Goal: Task Accomplishment & Management: Complete application form

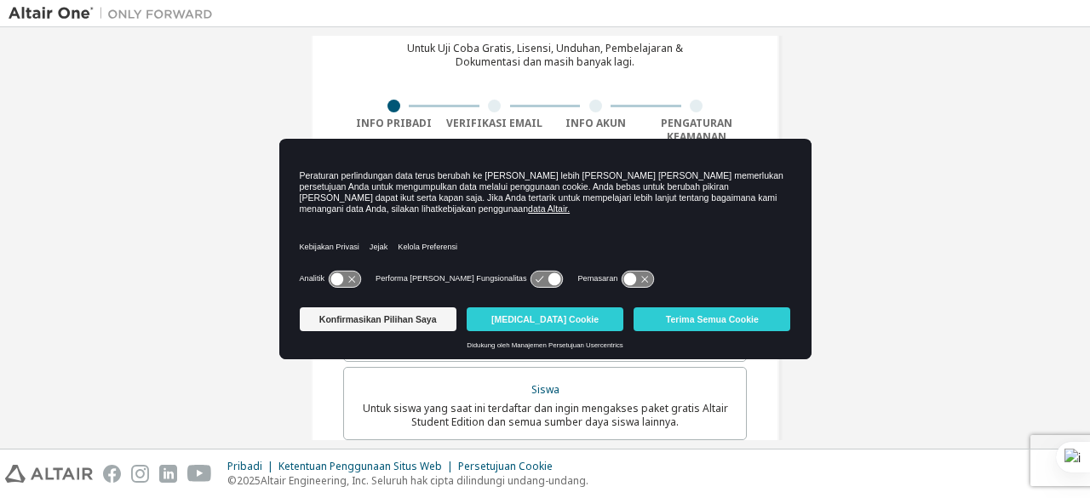
scroll to position [85, 0]
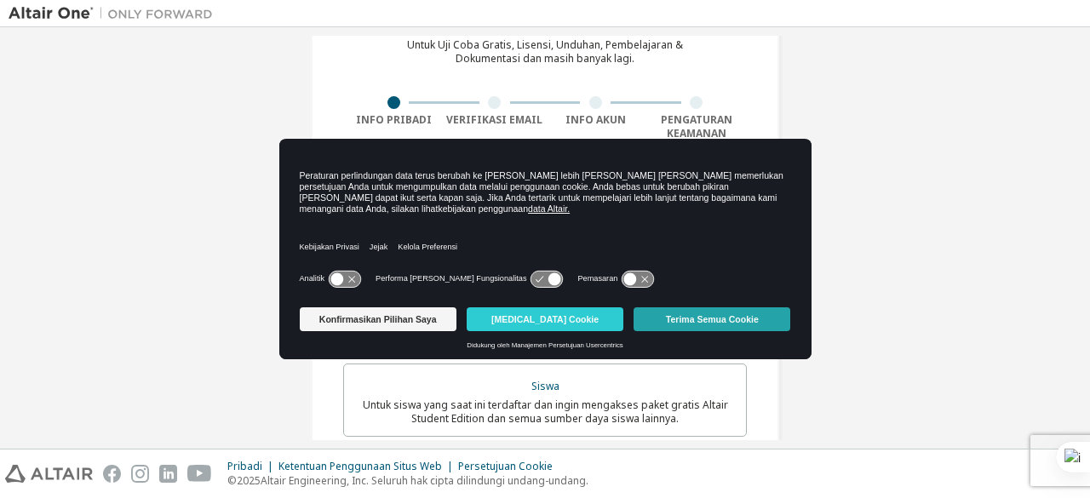
click at [678, 321] on font "Terima Semua Cookie" at bounding box center [712, 319] width 93 height 10
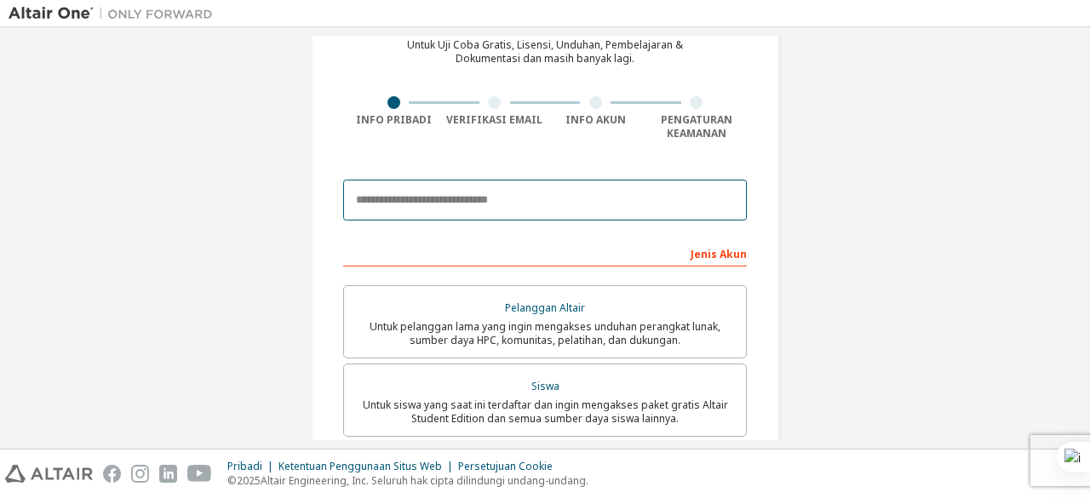
click at [560, 192] on input "email" at bounding box center [545, 200] width 404 height 41
type input "**********"
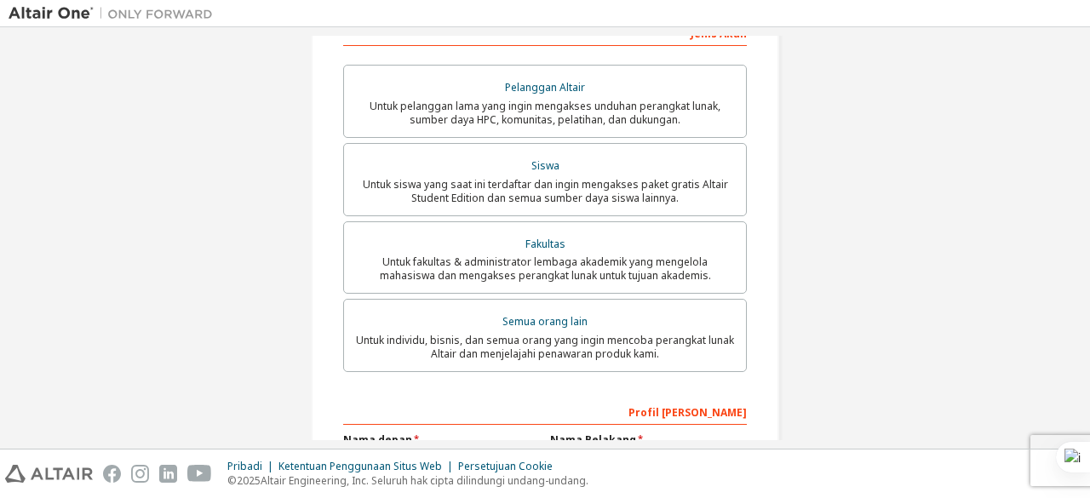
scroll to position [305, 0]
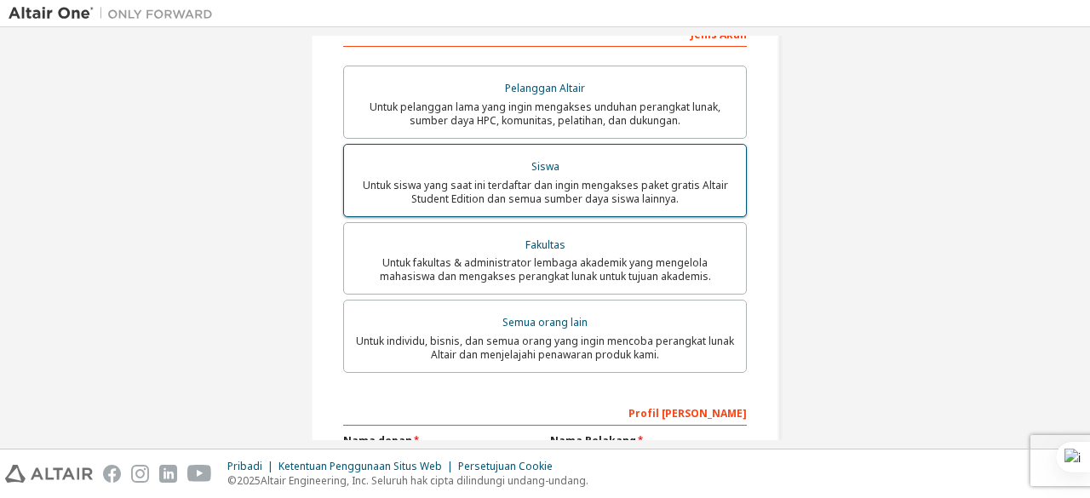
click at [552, 203] on font "Untuk siswa yang saat ini terdaftar dan ingin mengakses paket gratis Altair Stu…" at bounding box center [545, 192] width 365 height 28
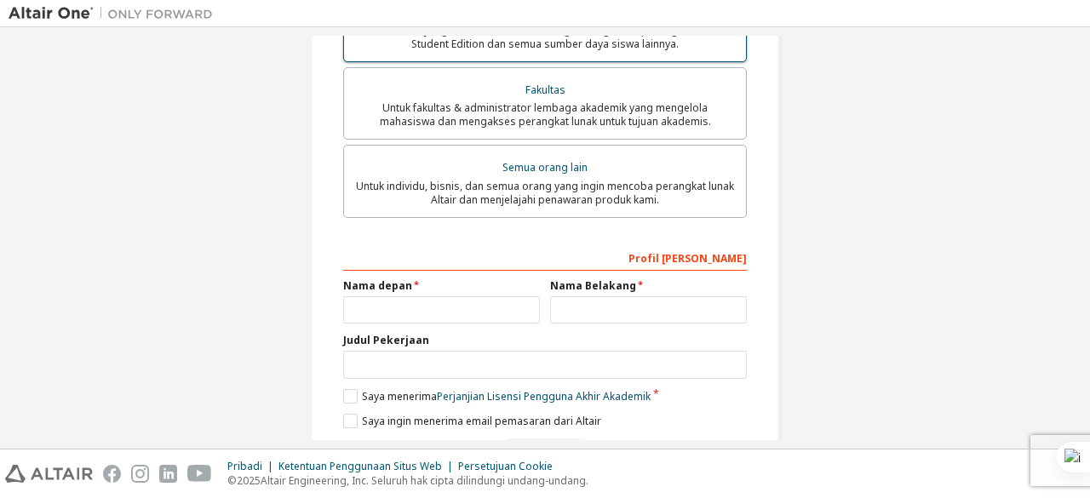
scroll to position [541, 0]
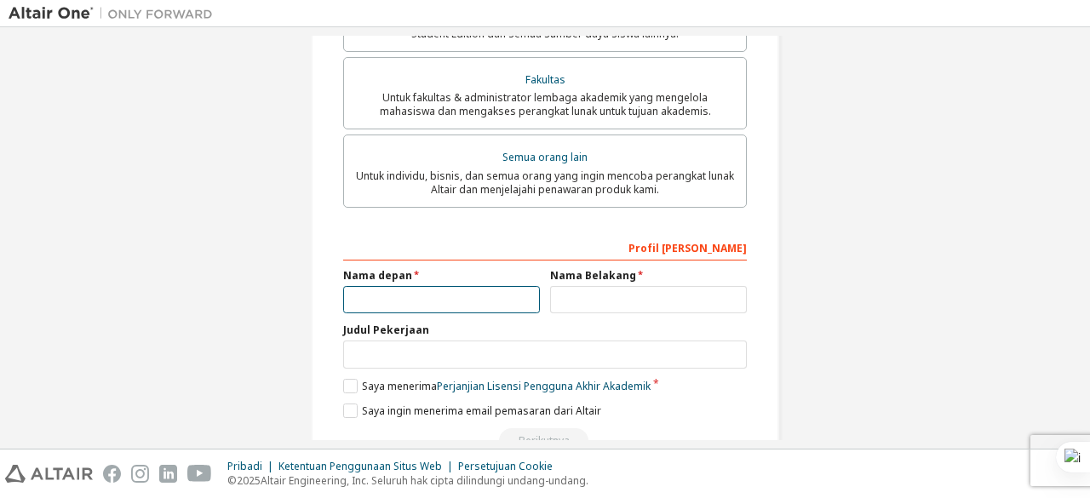
click at [463, 304] on input "text" at bounding box center [441, 300] width 197 height 28
type input "*"
type input "*****"
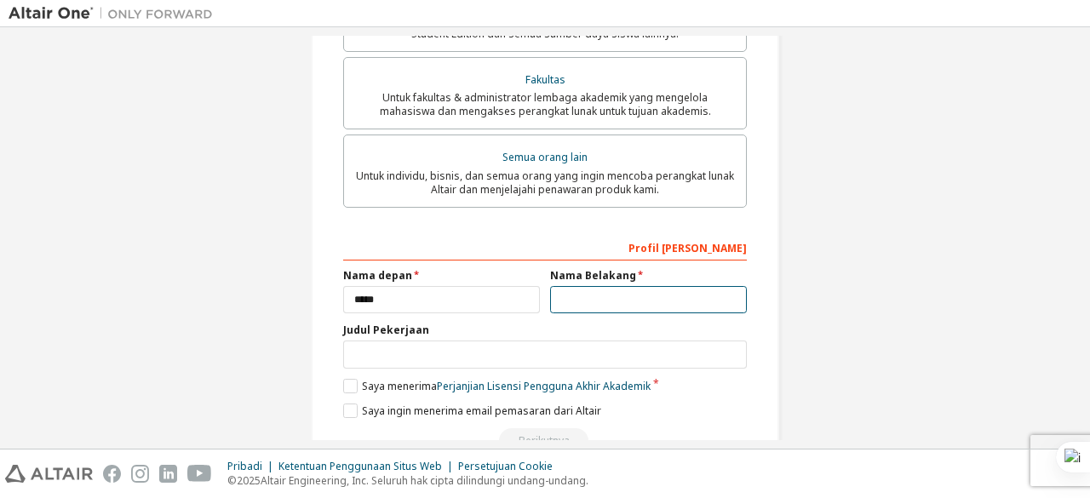
click at [571, 306] on input "text" at bounding box center [648, 300] width 197 height 28
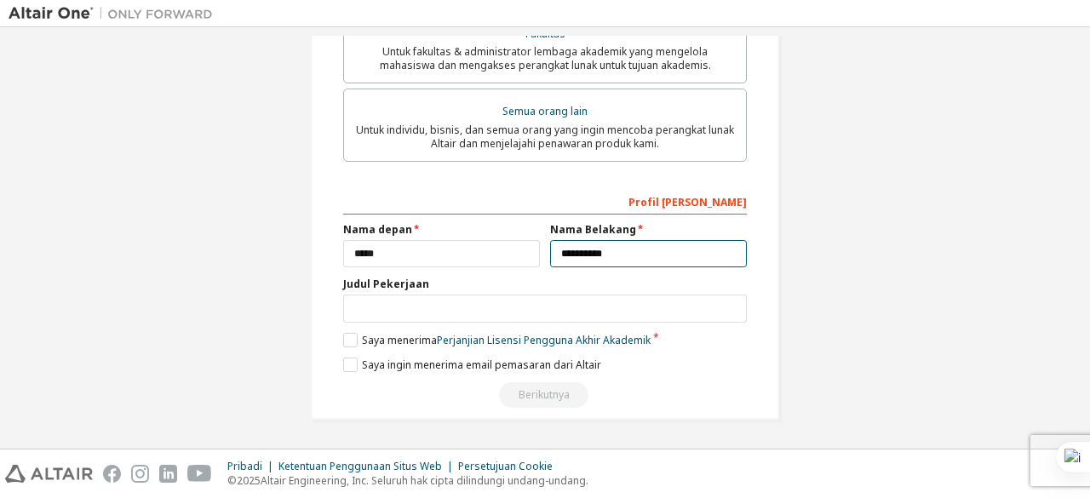
type input "**********"
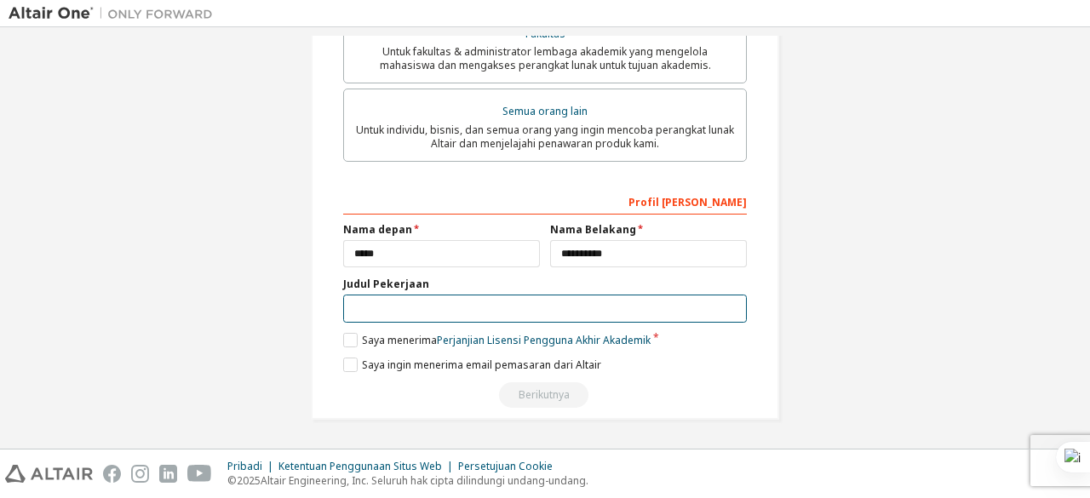
click at [543, 307] on input "text" at bounding box center [545, 309] width 404 height 28
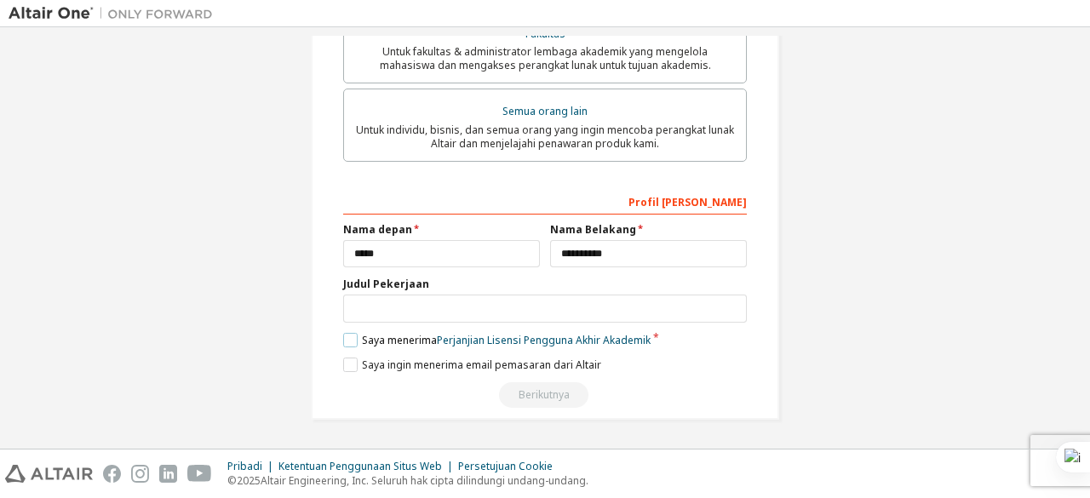
click at [352, 344] on label "Saya menerima Perjanjian Lisensi Pengguna Akhir Akademik" at bounding box center [496, 340] width 307 height 14
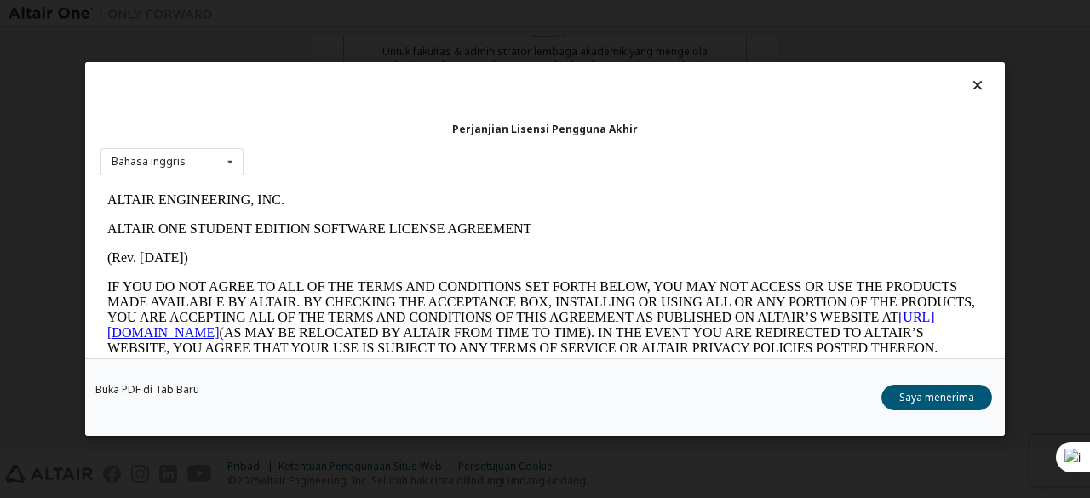
scroll to position [0, 0]
click at [938, 402] on font "Saya menerima" at bounding box center [936, 397] width 75 height 14
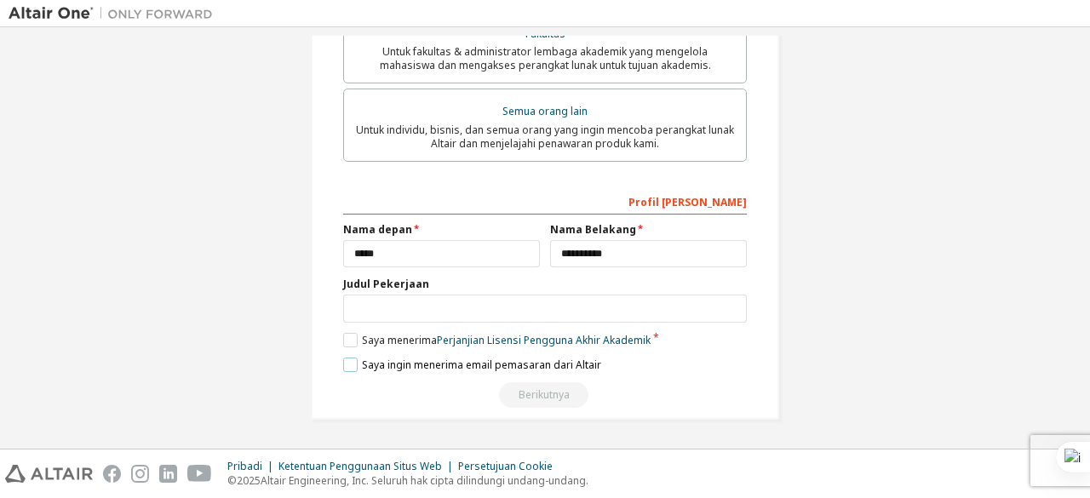
click at [344, 369] on label "Saya ingin menerima email pemasaran dari Altair" at bounding box center [472, 365] width 258 height 14
click at [344, 364] on label "Saya ingin menerima email pemasaran dari Altair" at bounding box center [472, 365] width 258 height 14
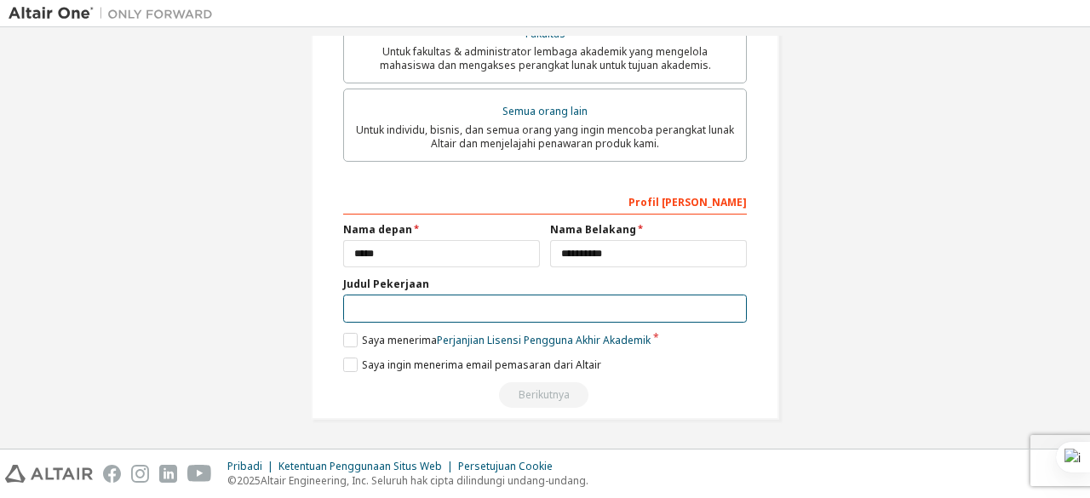
click at [378, 306] on input "text" at bounding box center [545, 309] width 404 height 28
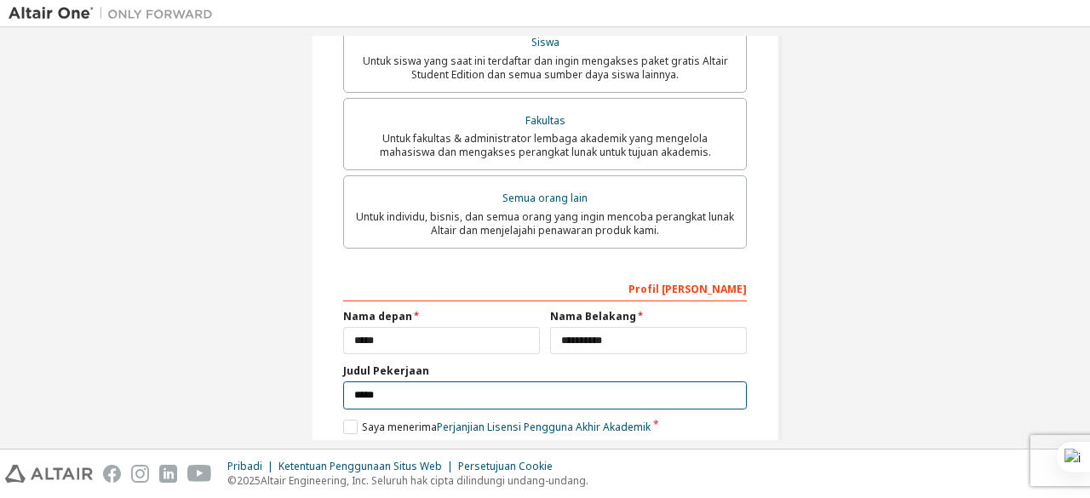
scroll to position [591, 0]
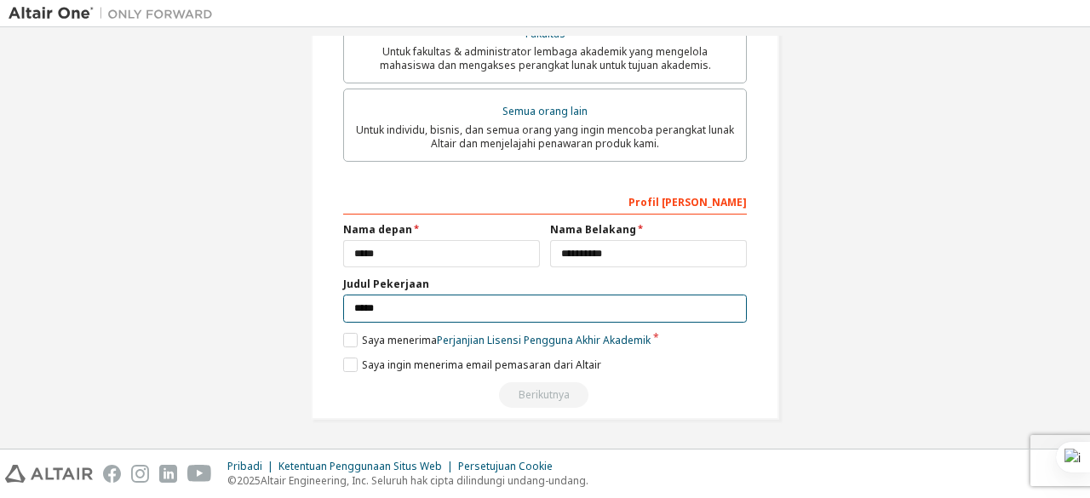
type input "*****"
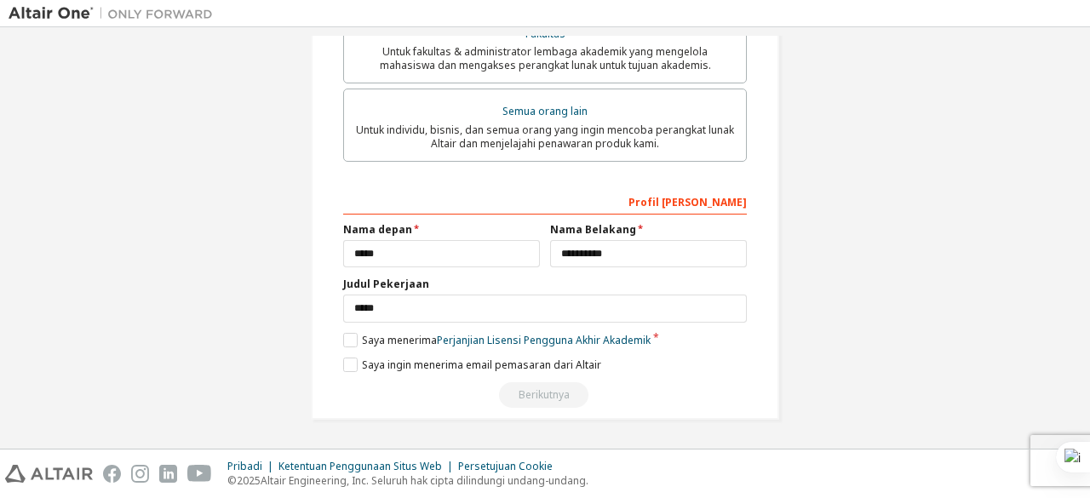
click at [558, 399] on div "Berikutnya" at bounding box center [545, 395] width 404 height 26
click at [542, 366] on font "Saya ingin menerima email pemasaran dari Altair" at bounding box center [481, 365] width 239 height 14
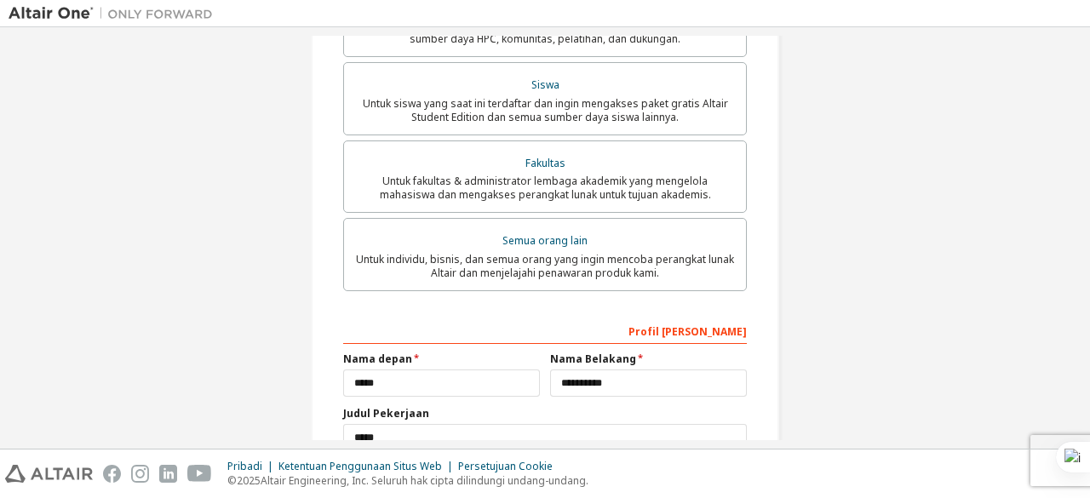
scroll to position [458, 0]
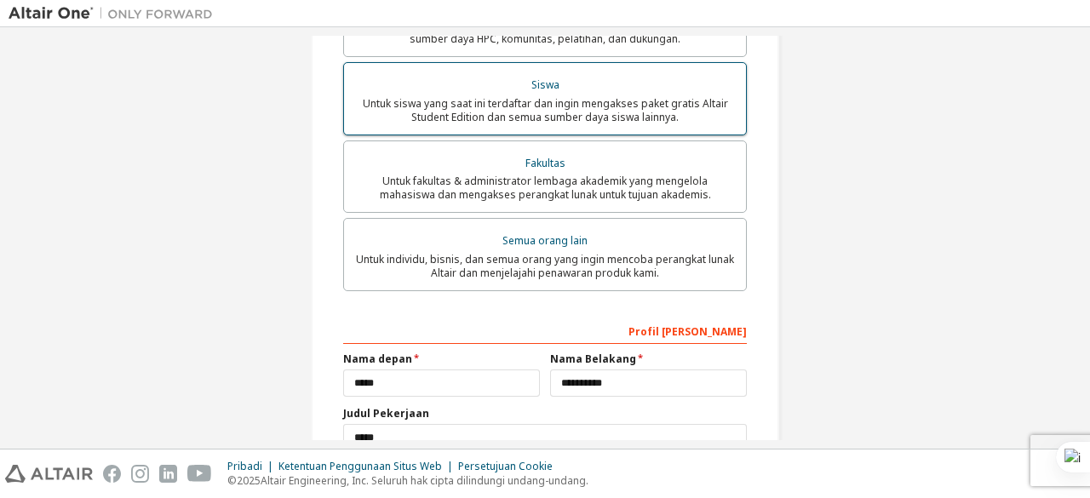
click at [570, 115] on font "Untuk siswa yang saat ini terdaftar dan ingin mengakses paket gratis Altair Stu…" at bounding box center [545, 110] width 365 height 28
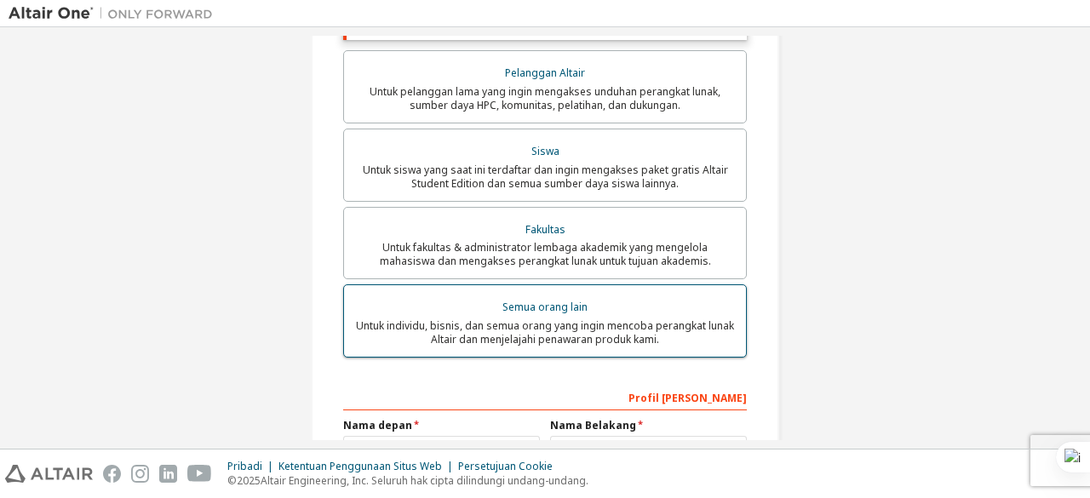
scroll to position [456, 0]
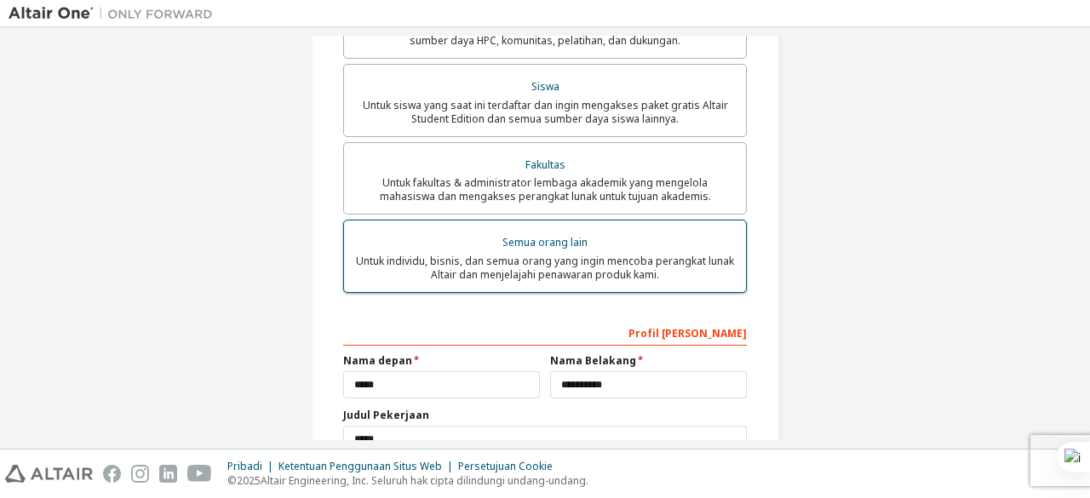
click at [589, 243] on div "Semua orang lain" at bounding box center [544, 243] width 381 height 24
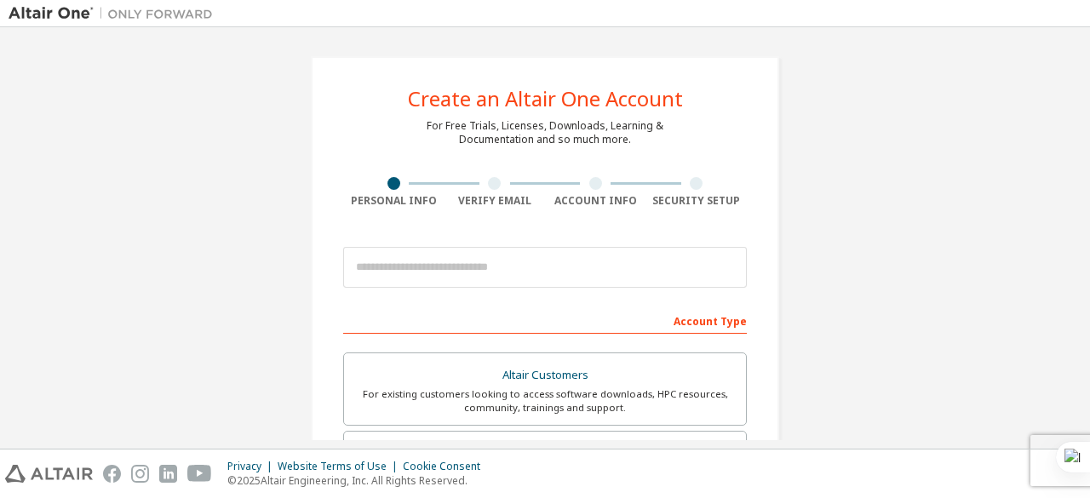
type input "**********"
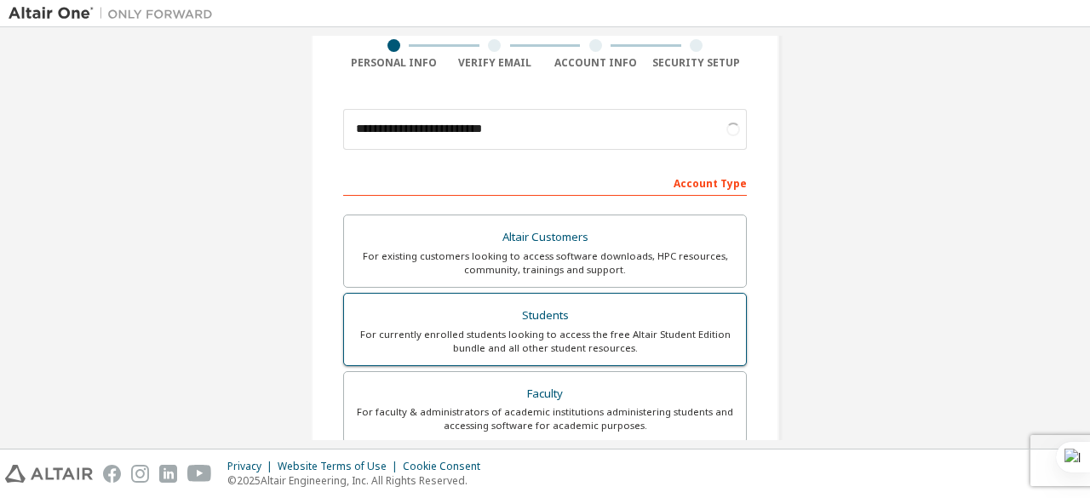
click at [512, 312] on div "Students" at bounding box center [544, 316] width 381 height 24
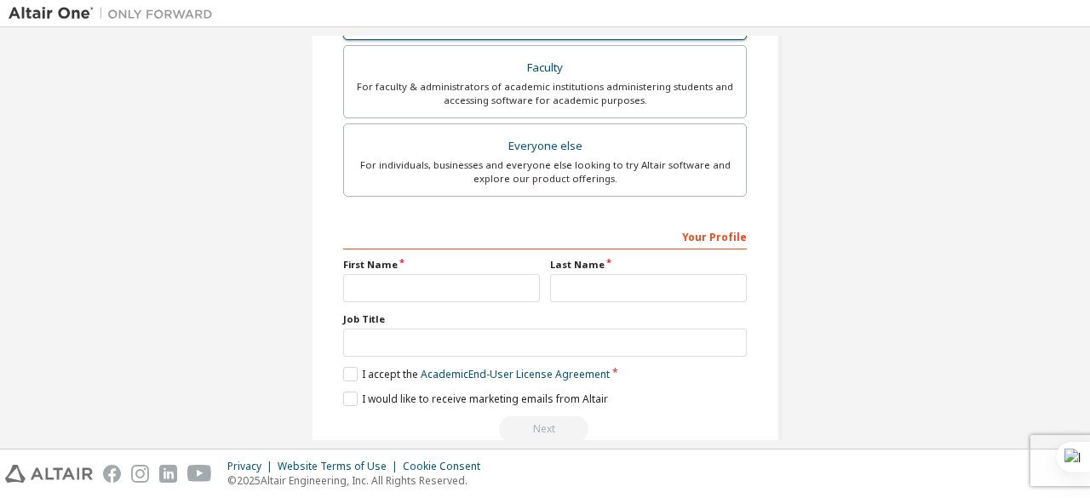
scroll to position [525, 0]
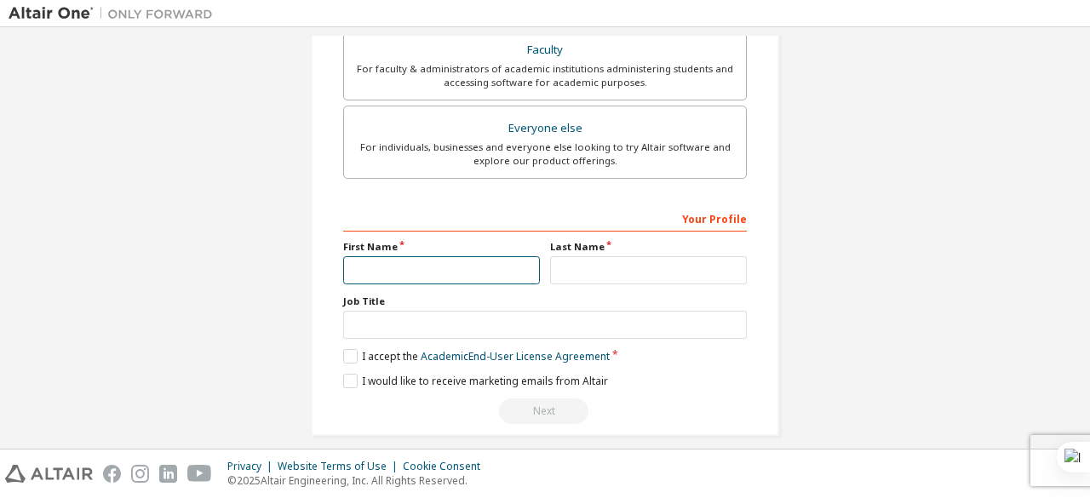
click at [488, 266] on input "text" at bounding box center [441, 270] width 197 height 28
type input "*****"
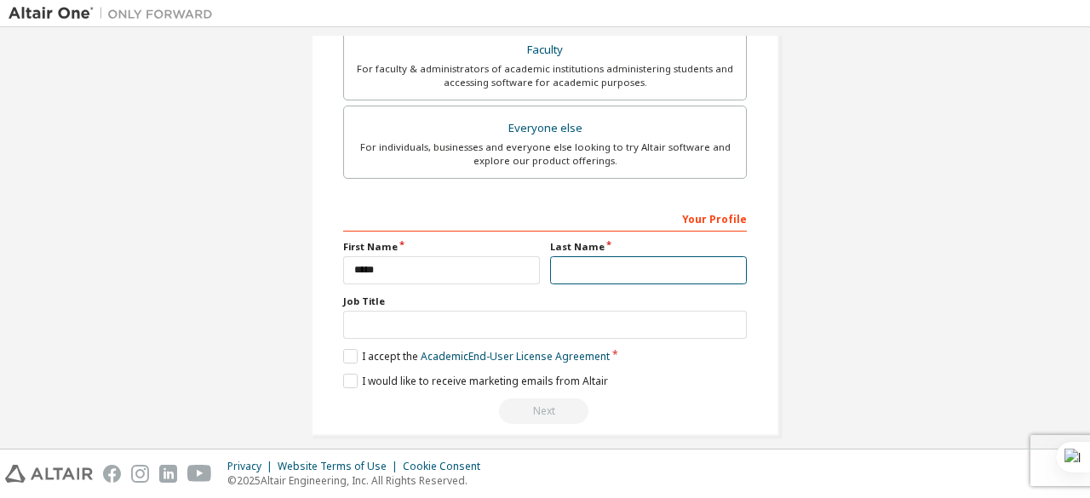
click at [583, 278] on input "text" at bounding box center [648, 270] width 197 height 28
type input "**********"
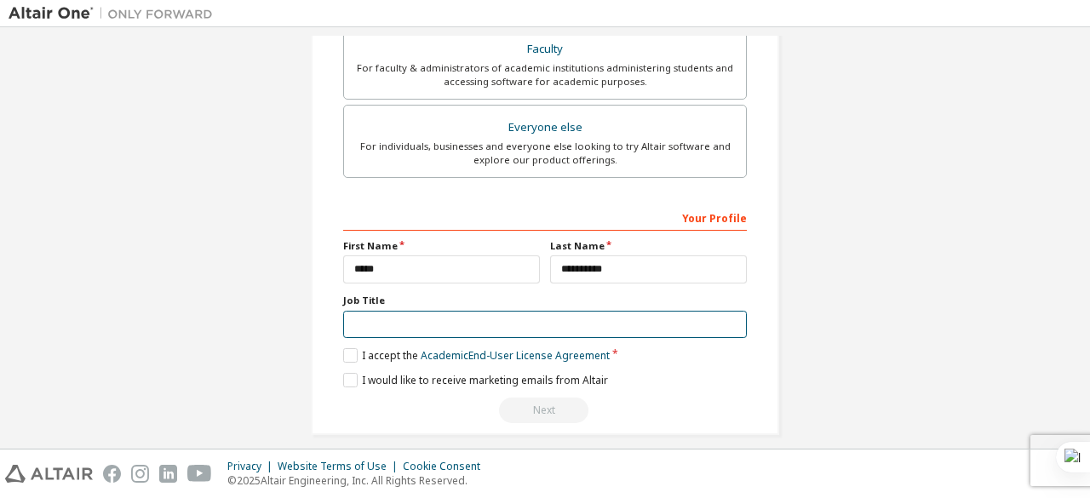
click at [594, 313] on input "text" at bounding box center [545, 325] width 404 height 28
click at [541, 311] on input "text" at bounding box center [545, 325] width 404 height 28
type input "*******"
click at [349, 348] on label "I accept the Academic End-User License Agreement" at bounding box center [476, 355] width 266 height 14
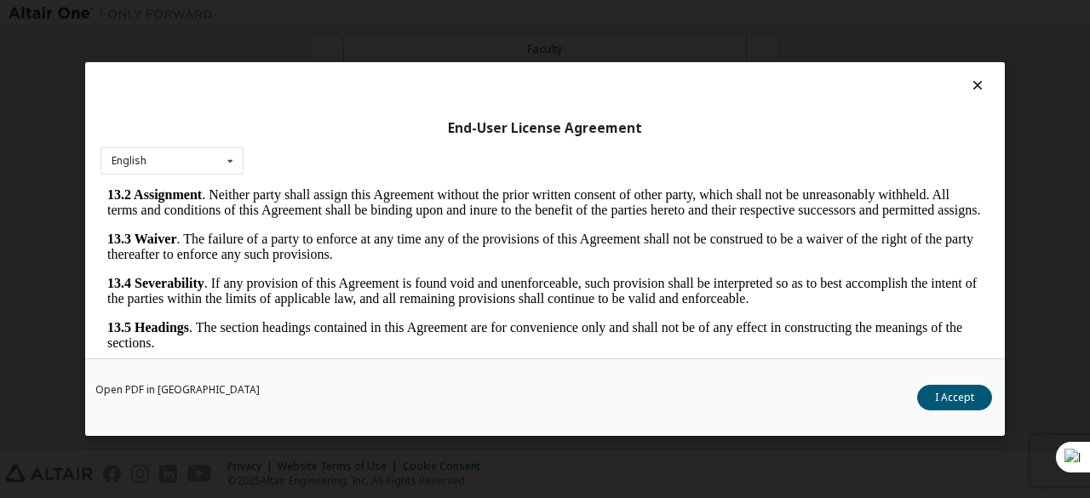
scroll to position [70, 0]
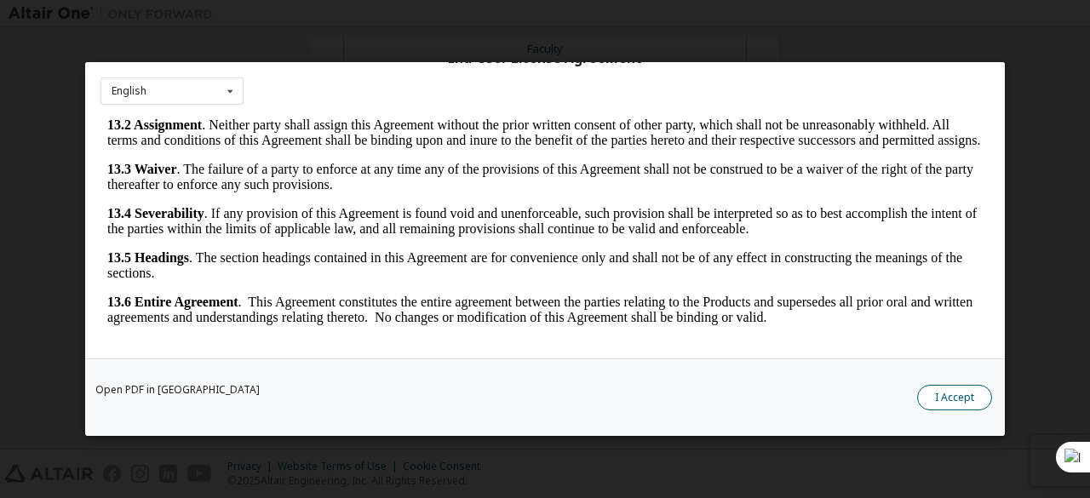
click at [948, 396] on button "I Accept" at bounding box center [954, 398] width 75 height 26
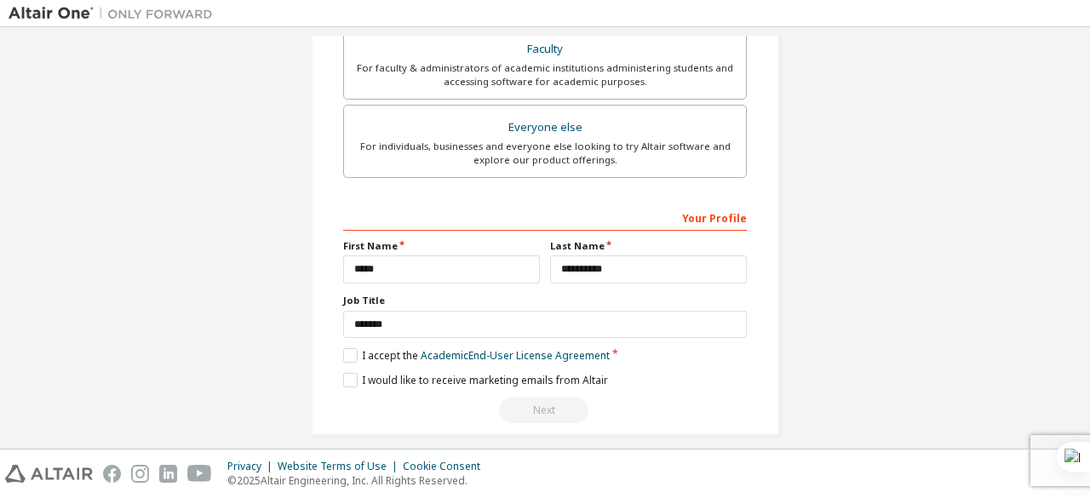
click at [539, 404] on div "Next" at bounding box center [545, 411] width 404 height 26
click at [349, 375] on label "I would like to receive marketing emails from Altair" at bounding box center [475, 380] width 265 height 14
click at [541, 398] on div "Next" at bounding box center [545, 411] width 404 height 26
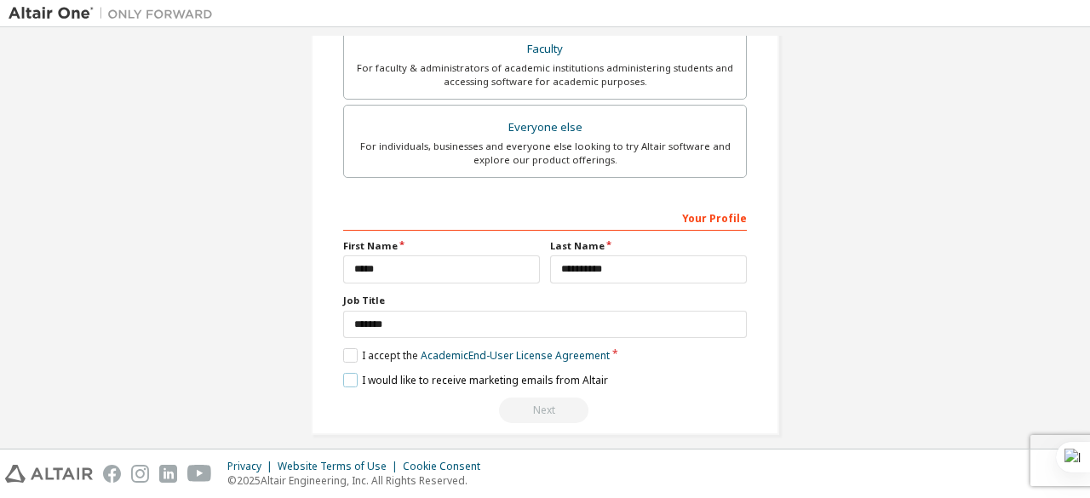
click at [350, 374] on label "I would like to receive marketing emails from Altair" at bounding box center [475, 380] width 265 height 14
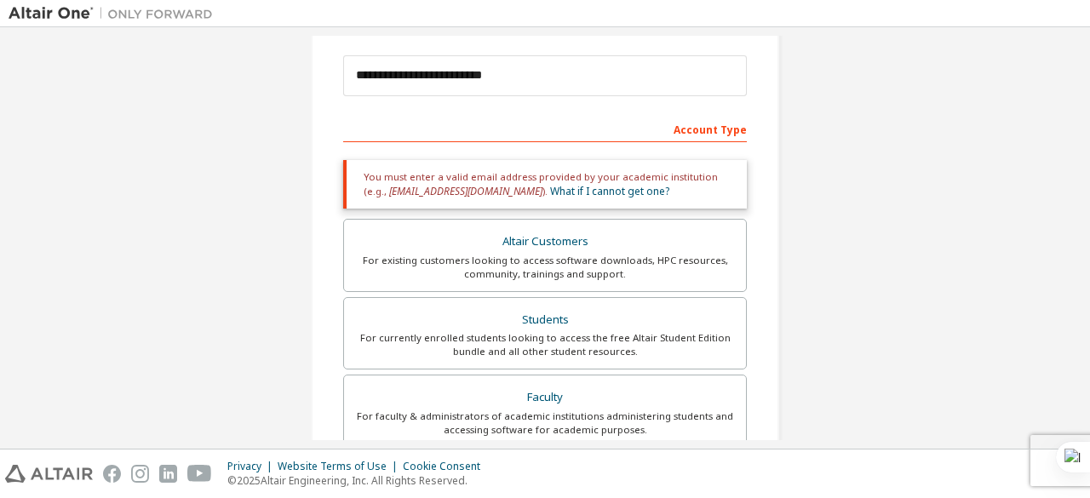
scroll to position [172, 0]
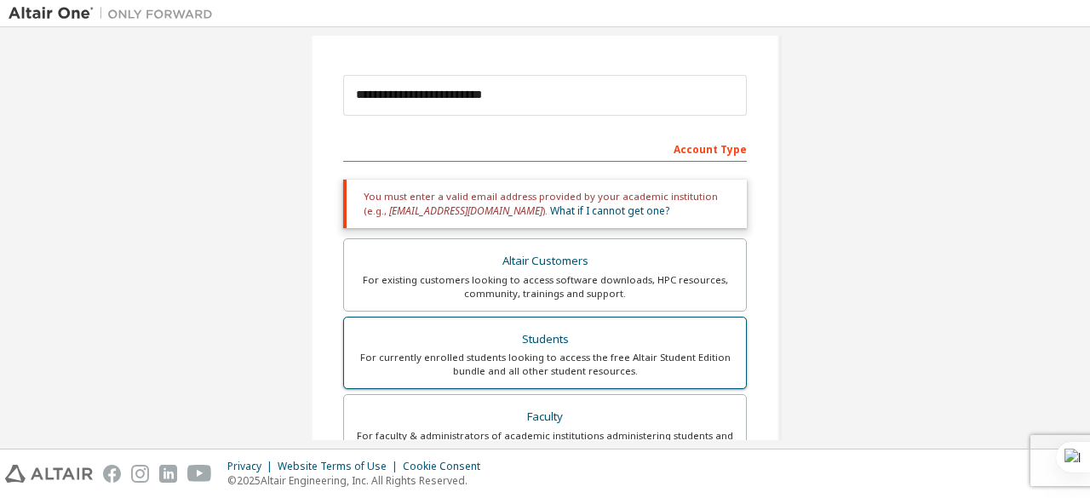
click at [541, 351] on div "For currently enrolled students looking to access the free Altair Student Editi…" at bounding box center [544, 364] width 381 height 27
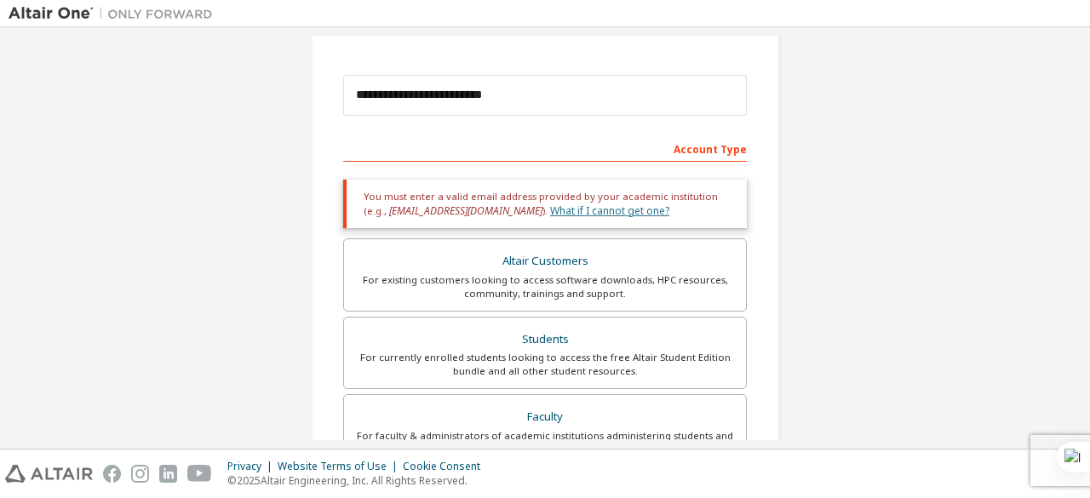
click at [564, 212] on link "What if I cannot get one?" at bounding box center [609, 210] width 119 height 14
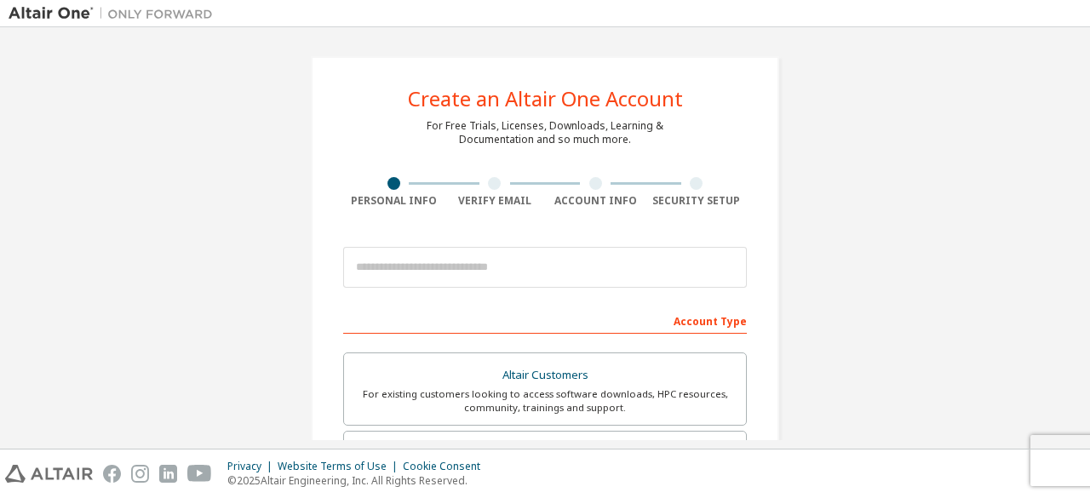
scroll to position [102, 0]
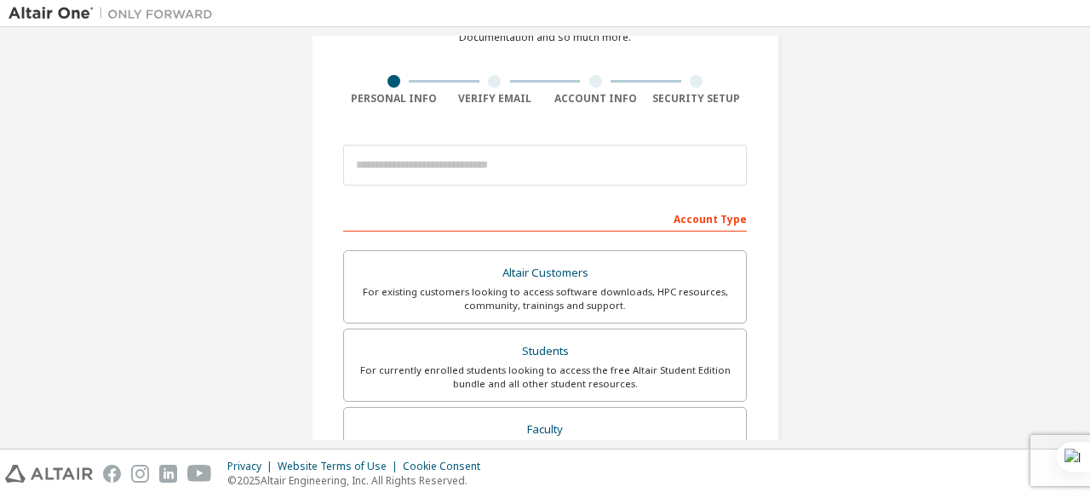
type input "**********"
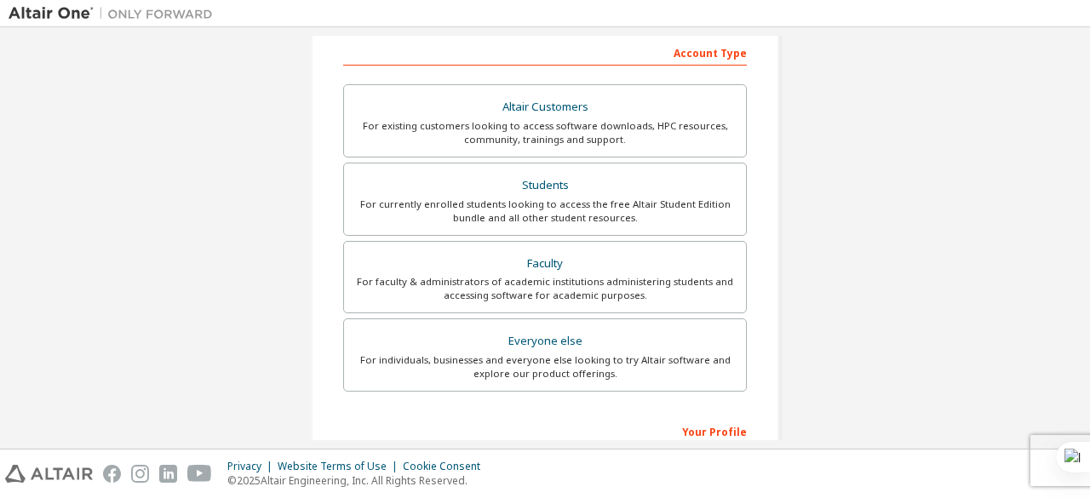
scroll to position [286, 0]
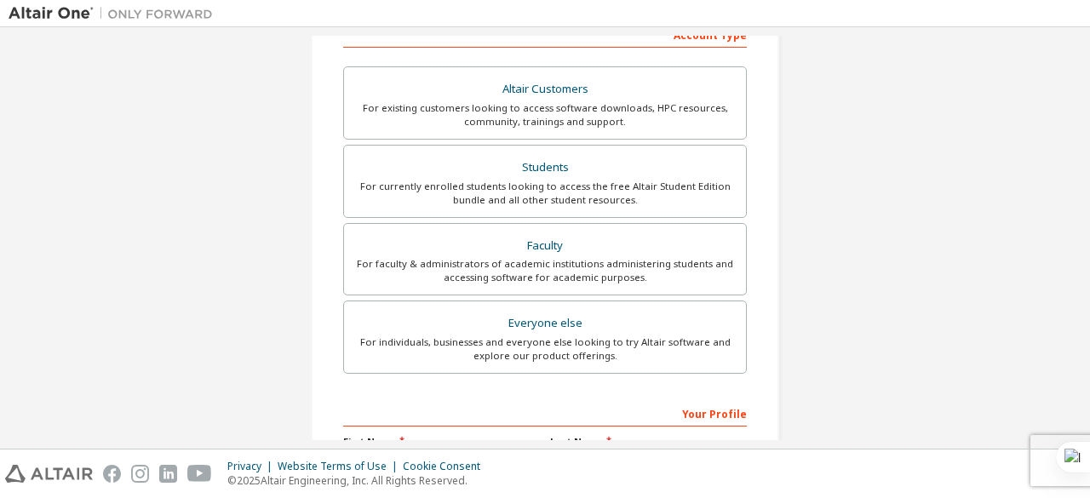
click at [456, 217] on div "Altair Customers For existing customers looking to access software downloads, H…" at bounding box center [545, 222] width 404 height 312
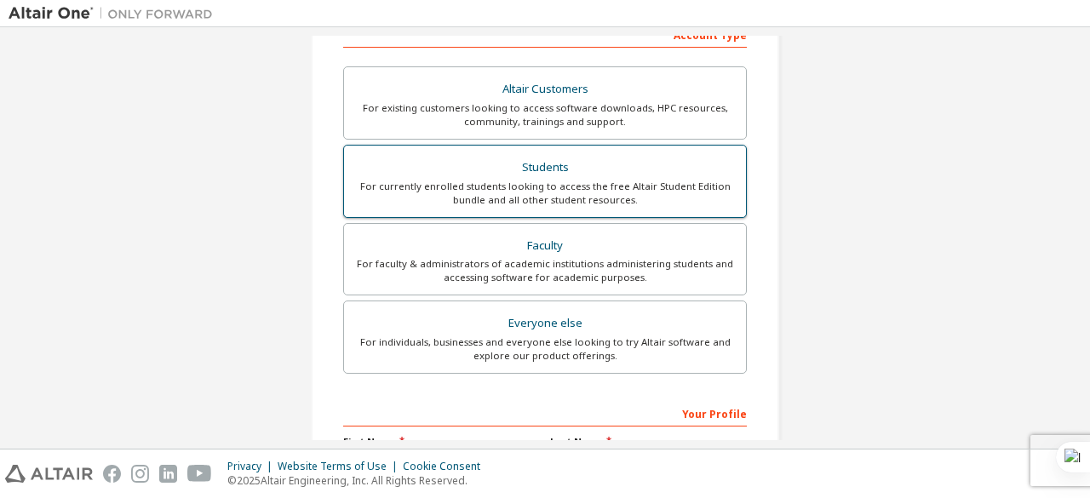
click at [456, 203] on div "For currently enrolled students looking to access the free Altair Student Editi…" at bounding box center [544, 193] width 381 height 27
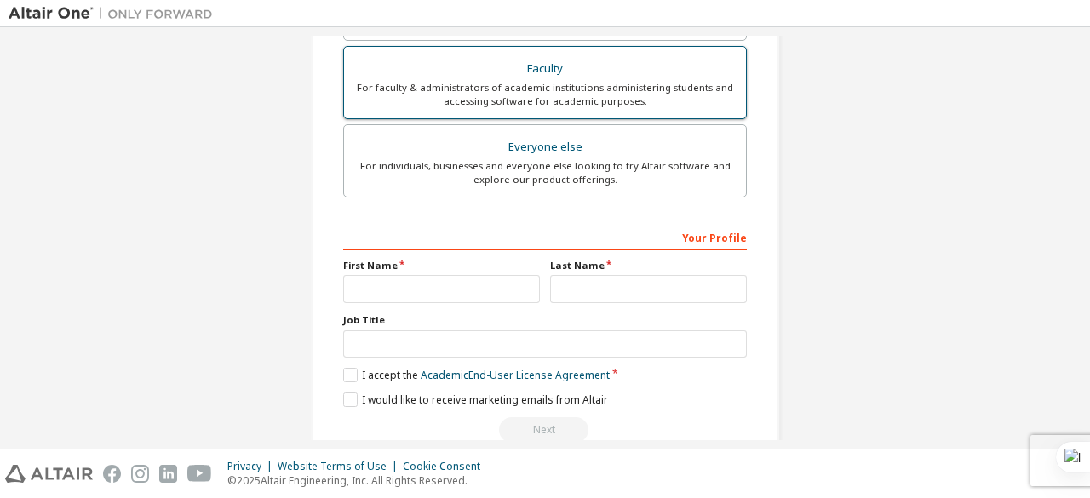
scroll to position [526, 0]
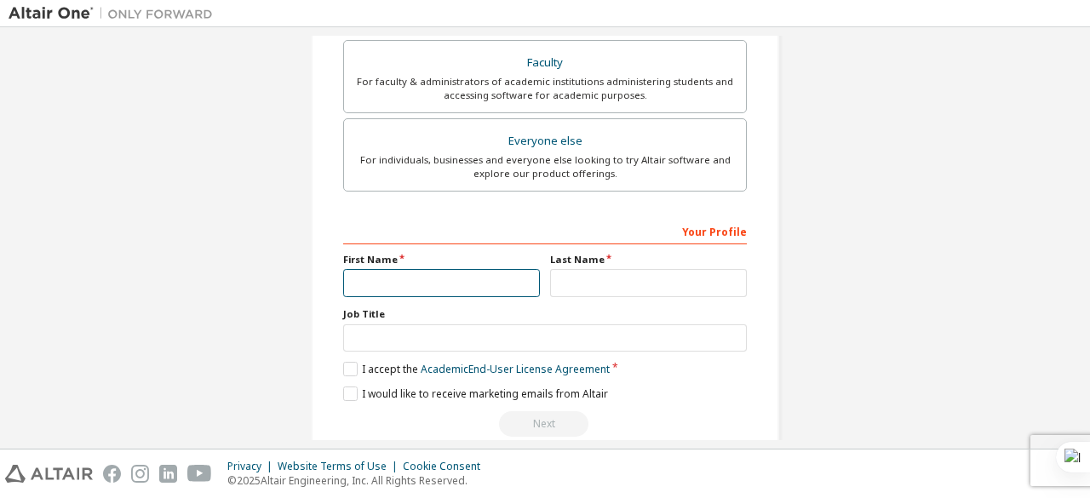
click at [455, 286] on input "text" at bounding box center [441, 283] width 197 height 28
type input "*****"
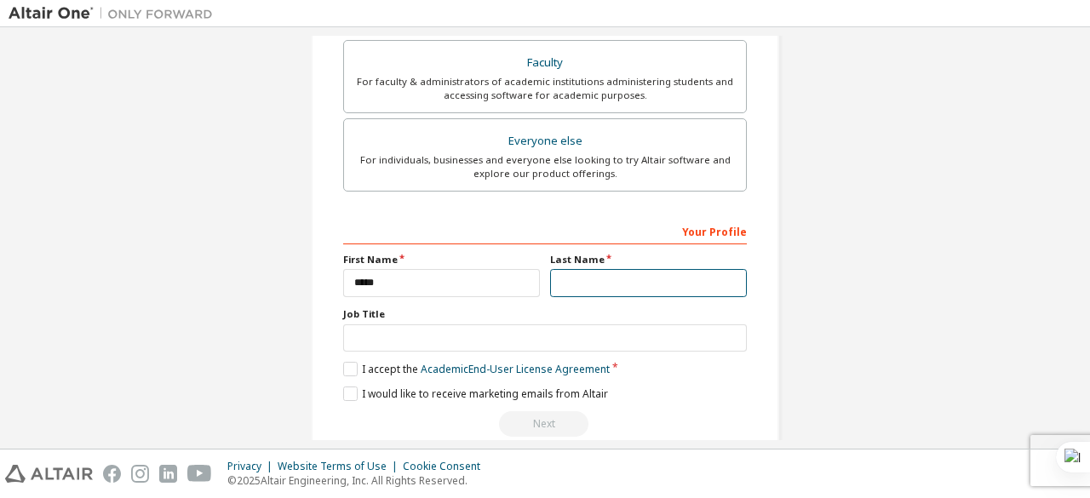
click at [587, 278] on input "text" at bounding box center [648, 283] width 197 height 28
type input "**********"
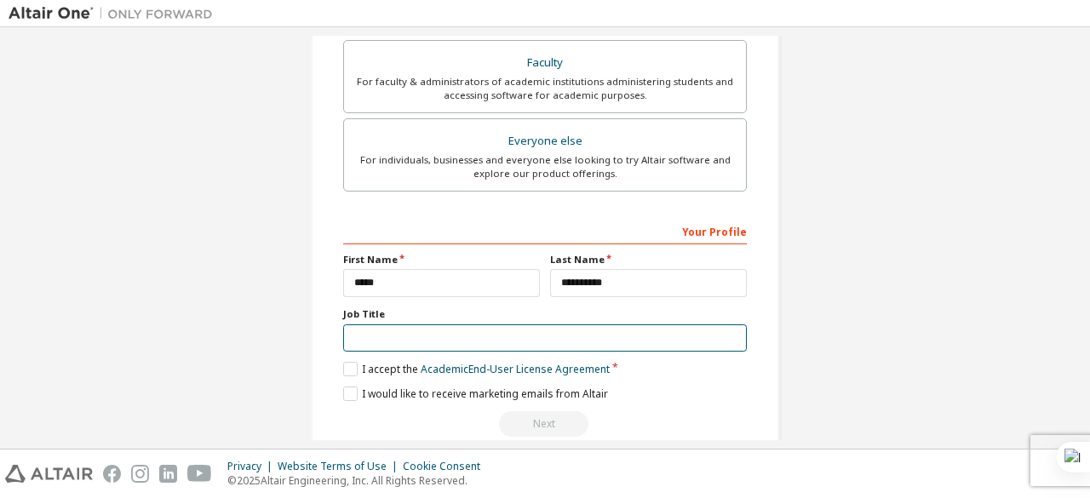
click at [607, 328] on input "text" at bounding box center [545, 338] width 404 height 28
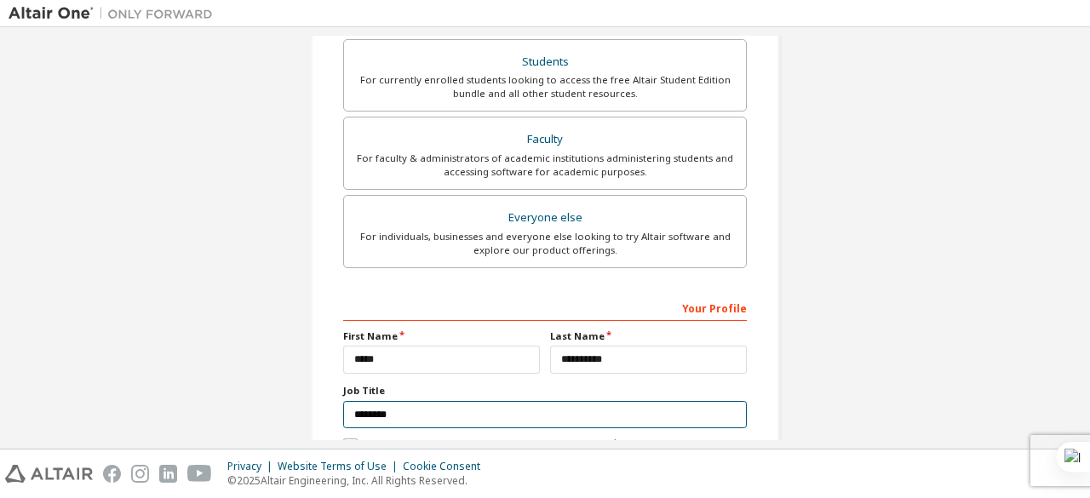
scroll to position [551, 0]
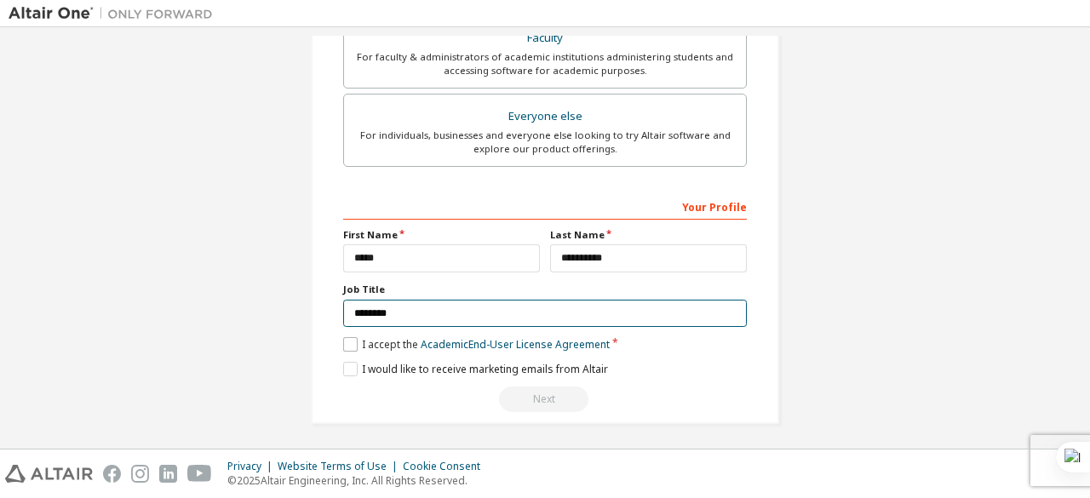
type input "********"
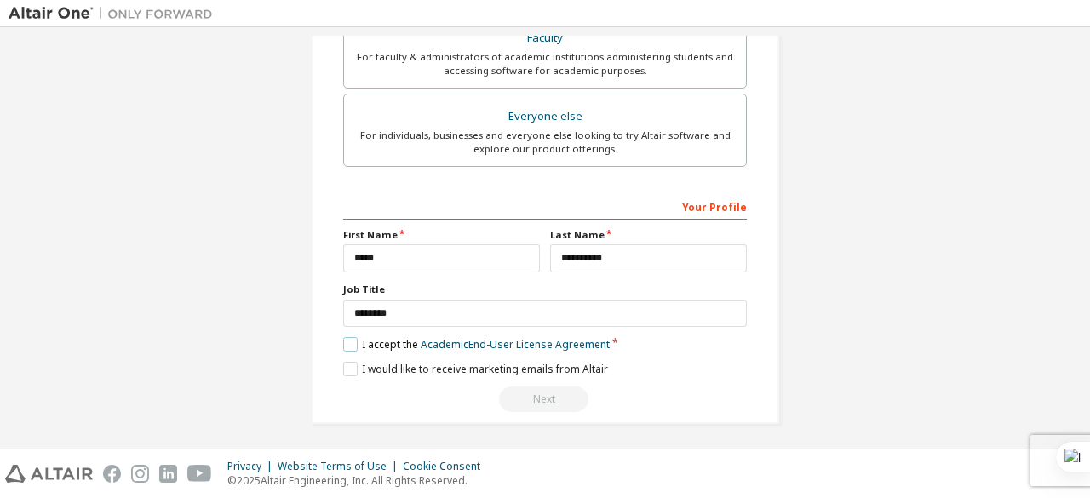
click at [351, 339] on label "I accept the Academic End-User License Agreement" at bounding box center [476, 344] width 266 height 14
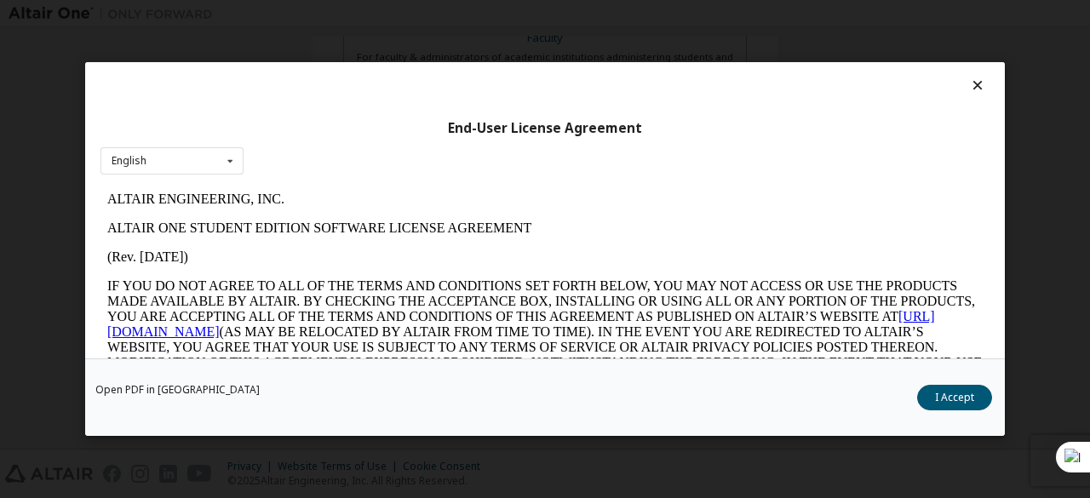
scroll to position [0, 0]
click at [960, 394] on button "I Accept" at bounding box center [954, 398] width 75 height 26
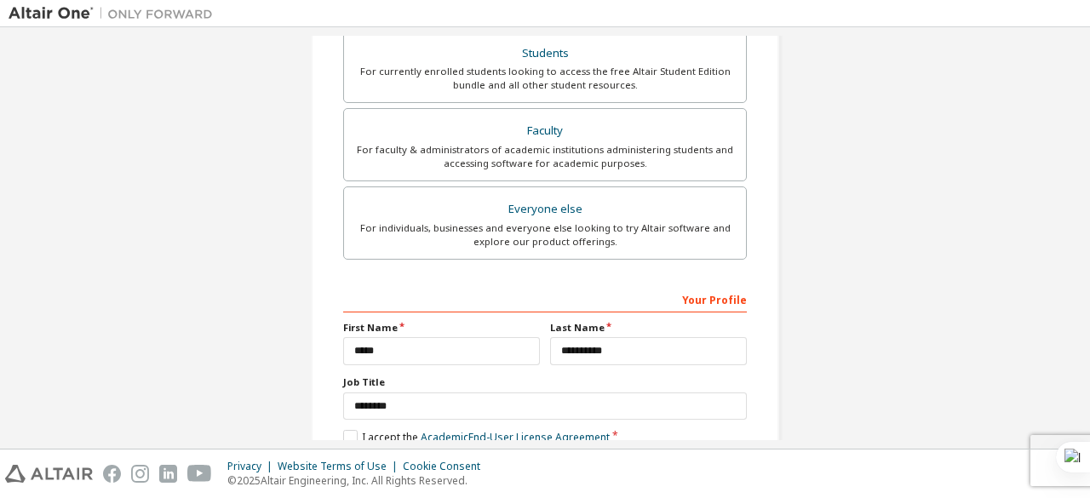
scroll to position [457, 0]
click at [642, 62] on div "Students" at bounding box center [544, 55] width 381 height 24
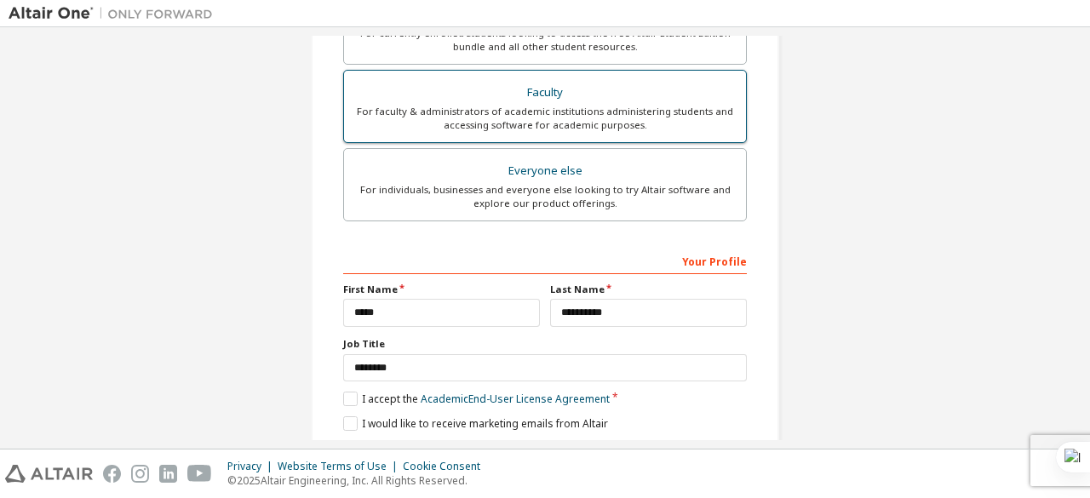
scroll to position [551, 0]
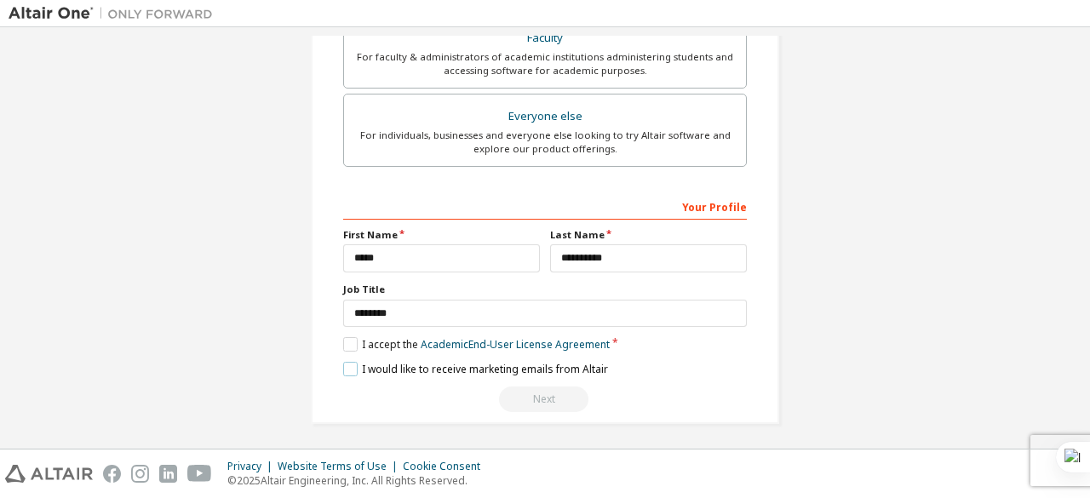
click at [468, 367] on label "I would like to receive marketing emails from Altair" at bounding box center [475, 369] width 265 height 14
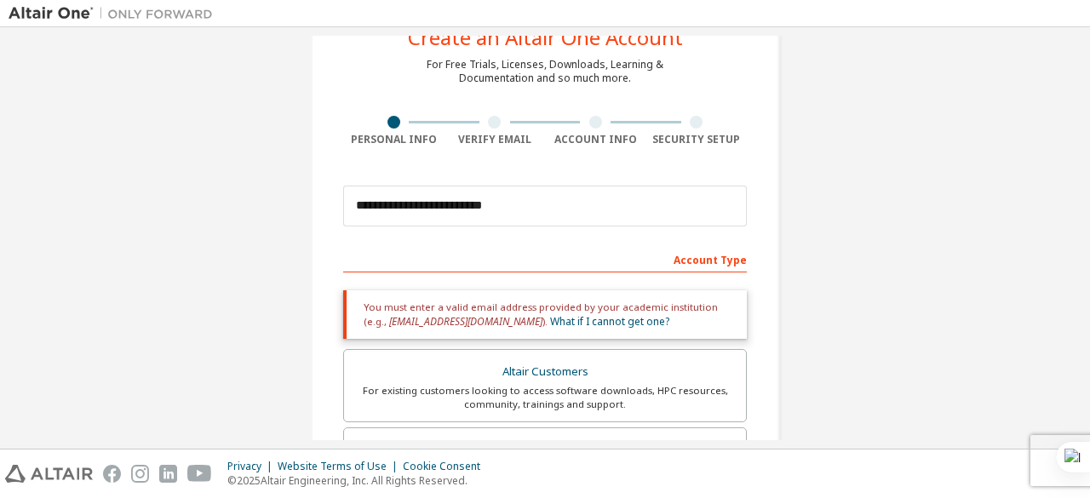
scroll to position [57, 0]
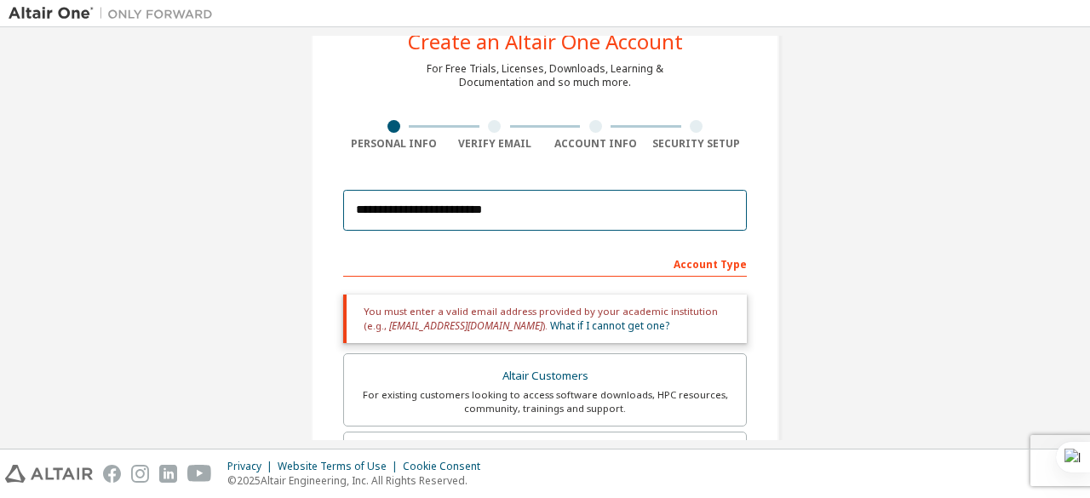
click at [579, 203] on input "**********" at bounding box center [545, 210] width 404 height 41
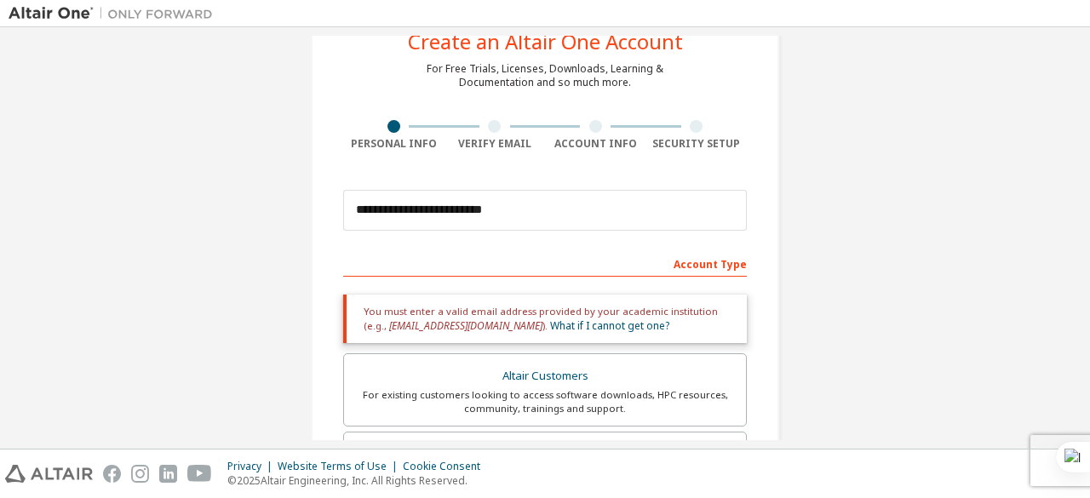
click at [693, 264] on div "Account Type" at bounding box center [545, 262] width 404 height 27
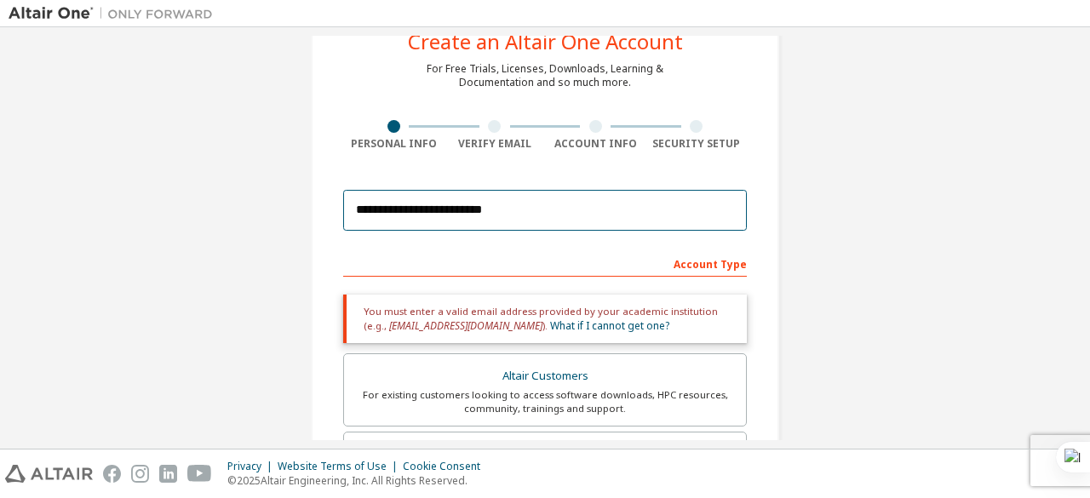
click at [629, 218] on input "**********" at bounding box center [545, 210] width 404 height 41
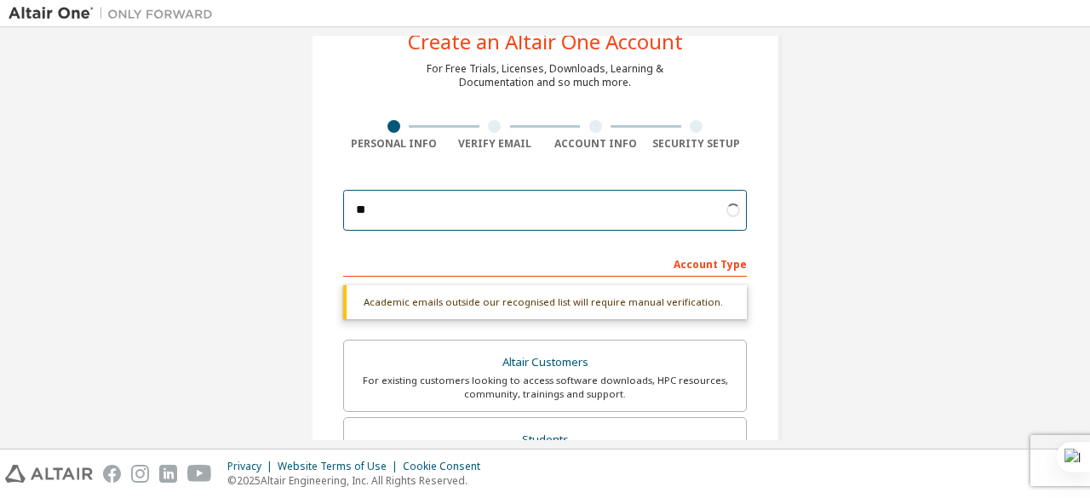
type input "*"
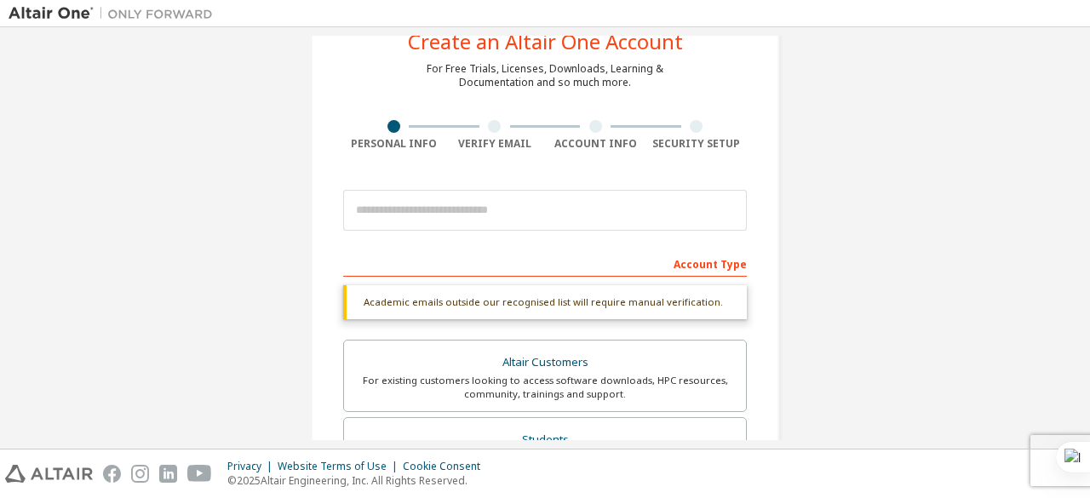
drag, startPoint x: 629, startPoint y: 218, endPoint x: 725, endPoint y: 72, distance: 174.5
click at [725, 74] on div "Create an Altair One Account For Free Trials, Licenses, Downloads, Learning & D…" at bounding box center [545, 451] width 468 height 905
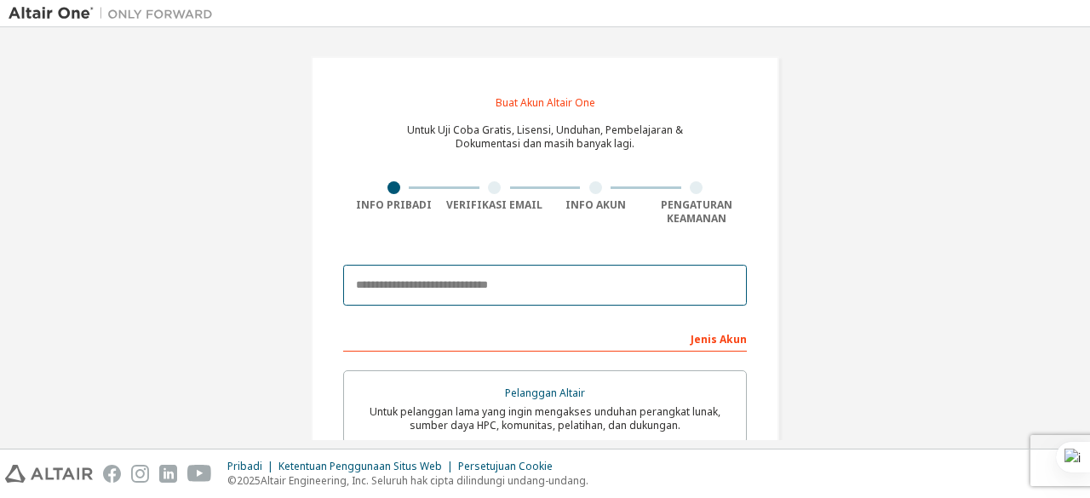
click at [587, 290] on input "email" at bounding box center [545, 285] width 404 height 41
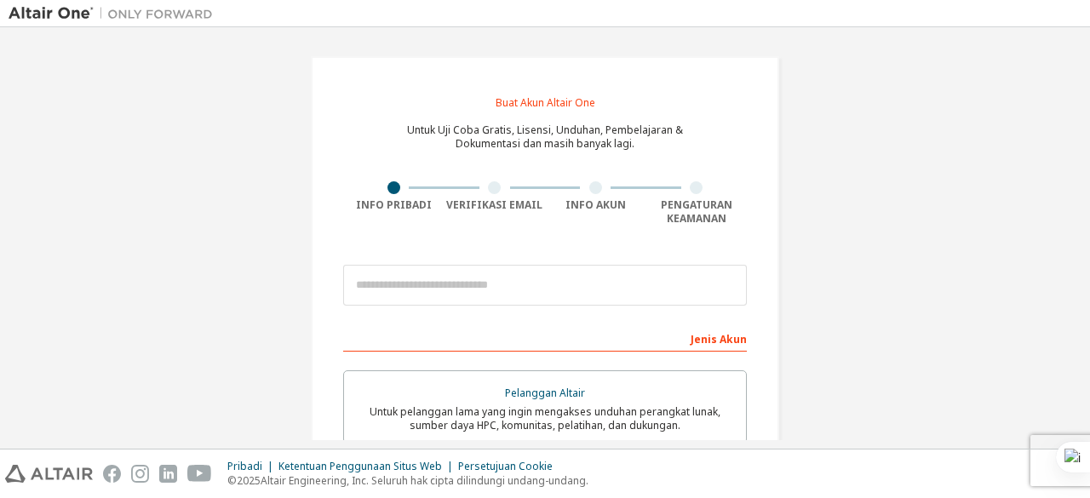
scroll to position [42, 0]
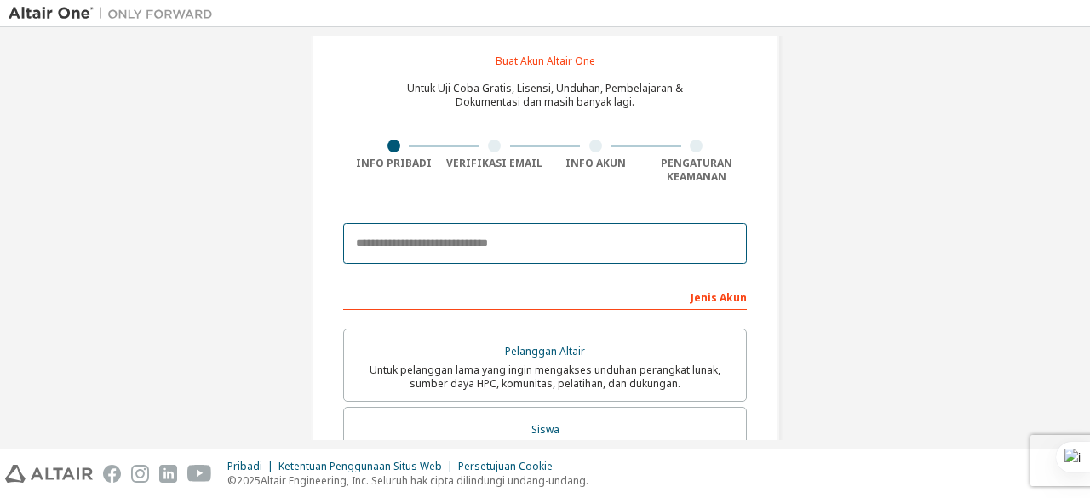
click at [453, 247] on input "email" at bounding box center [545, 243] width 404 height 41
paste input "**********"
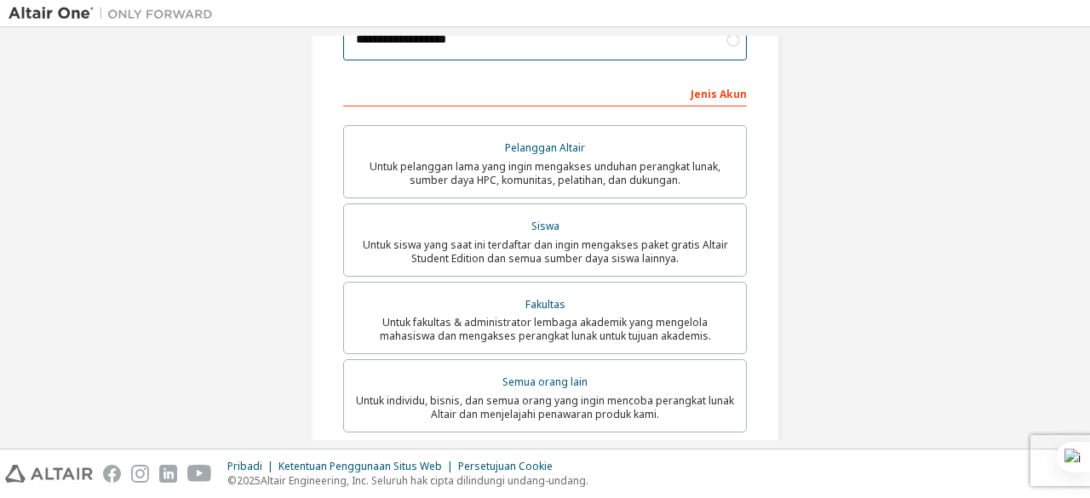
scroll to position [246, 0]
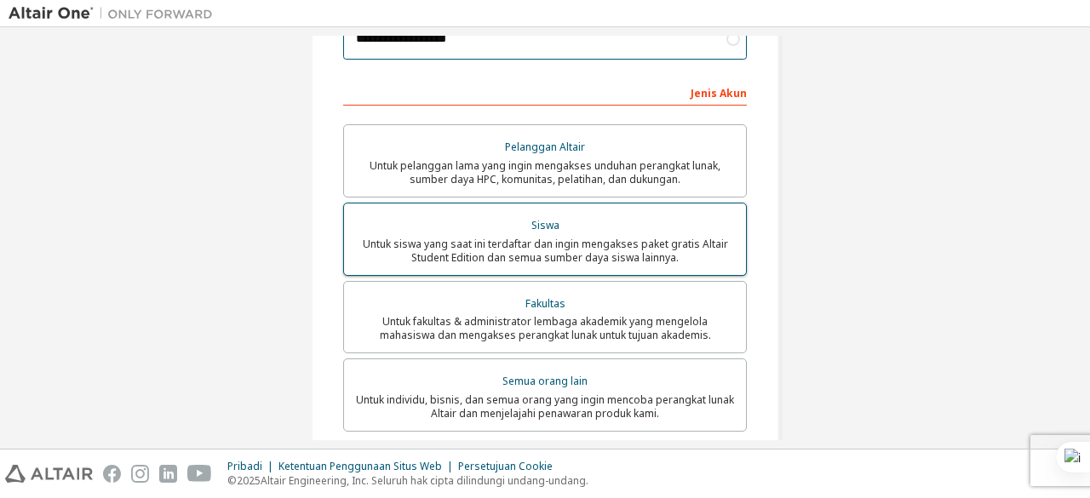
type input "**********"
click at [541, 247] on font "Untuk siswa yang saat ini terdaftar dan ingin mengakses paket gratis Altair Stu…" at bounding box center [545, 251] width 365 height 28
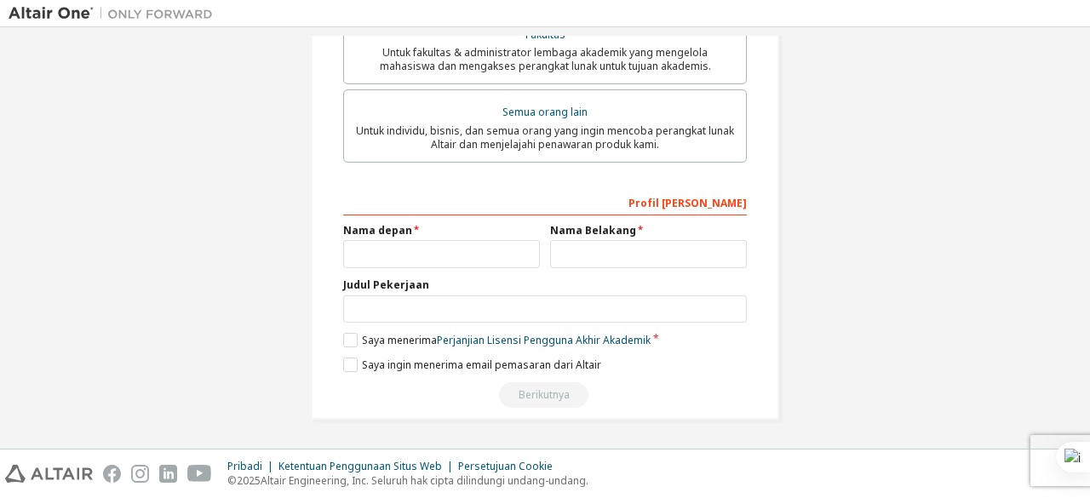
scroll to position [518, 0]
click at [496, 258] on input "text" at bounding box center [441, 254] width 197 height 28
type input "*****"
click at [565, 258] on input "text" at bounding box center [648, 254] width 197 height 28
type input "**********"
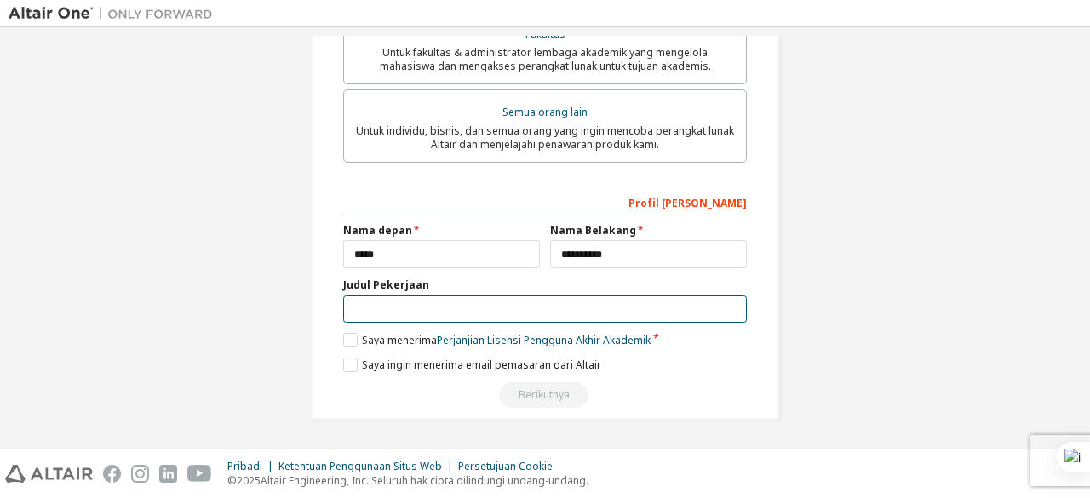
click at [602, 309] on input "text" at bounding box center [545, 309] width 404 height 28
type input "********"
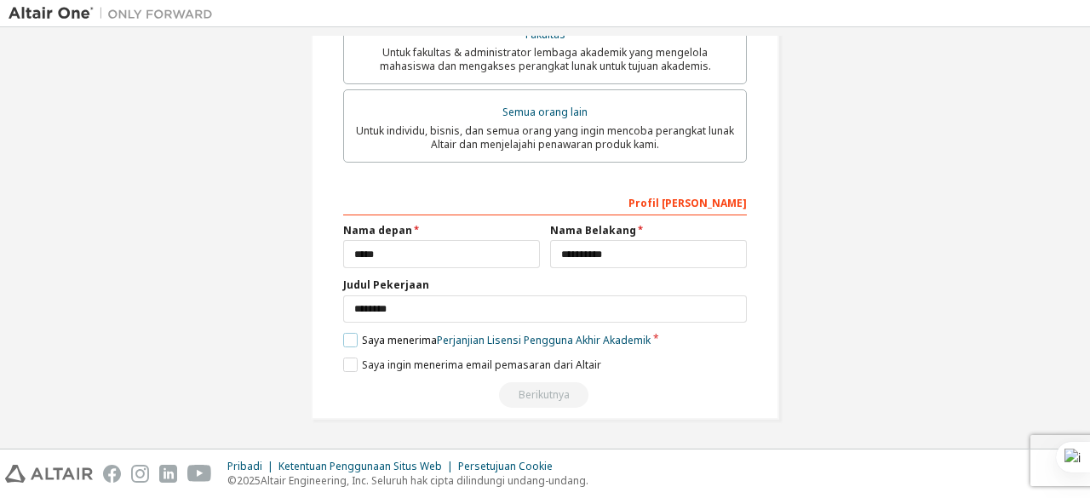
click at [351, 338] on label "Saya menerima Perjanjian Lisensi Pengguna Akhir Akademik" at bounding box center [496, 340] width 307 height 14
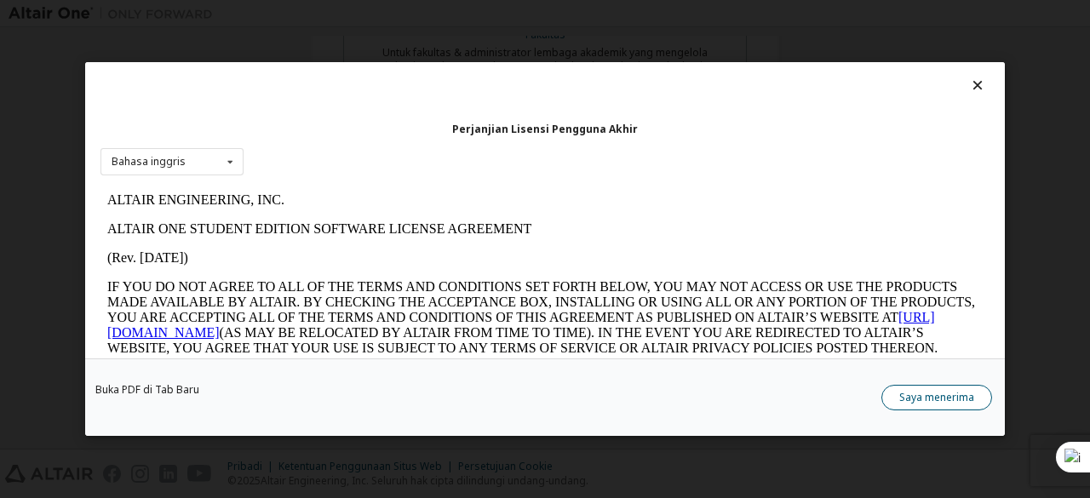
scroll to position [0, 0]
click at [943, 400] on font "Saya menerima" at bounding box center [936, 397] width 75 height 14
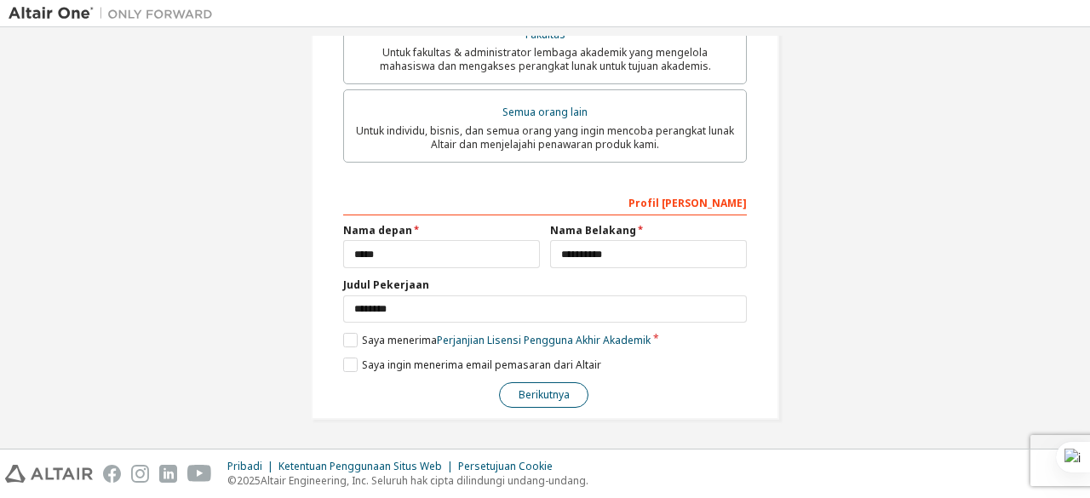
click at [543, 396] on font "Berikutnya" at bounding box center [543, 394] width 51 height 14
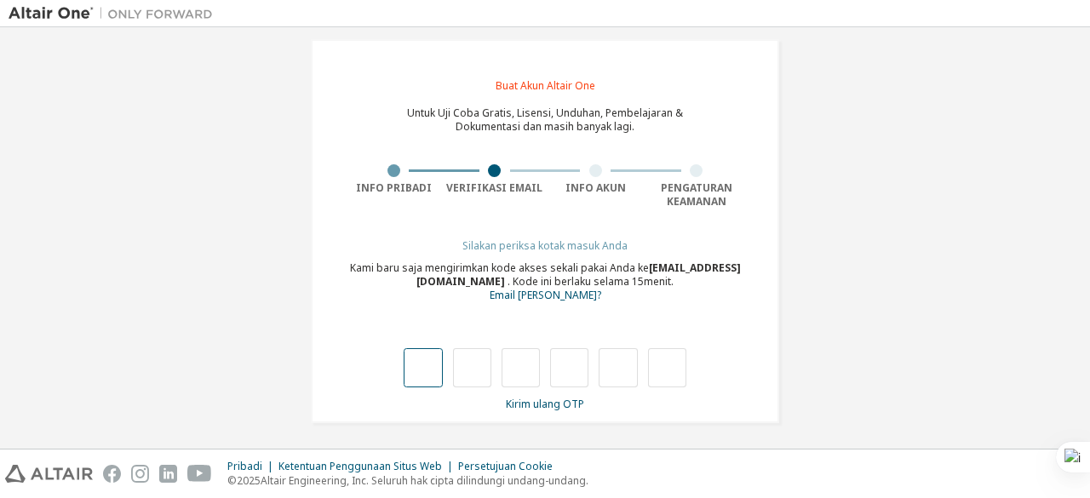
type input "*"
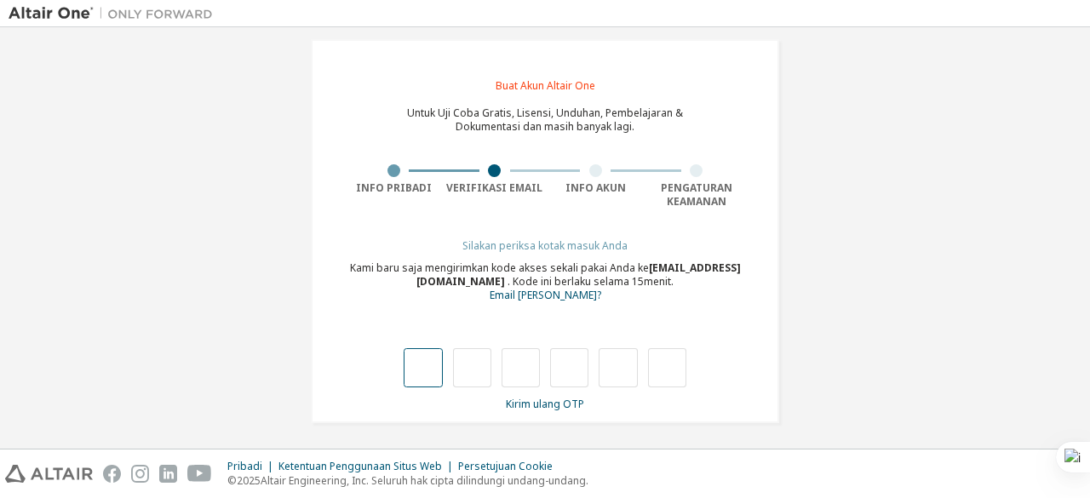
type input "*"
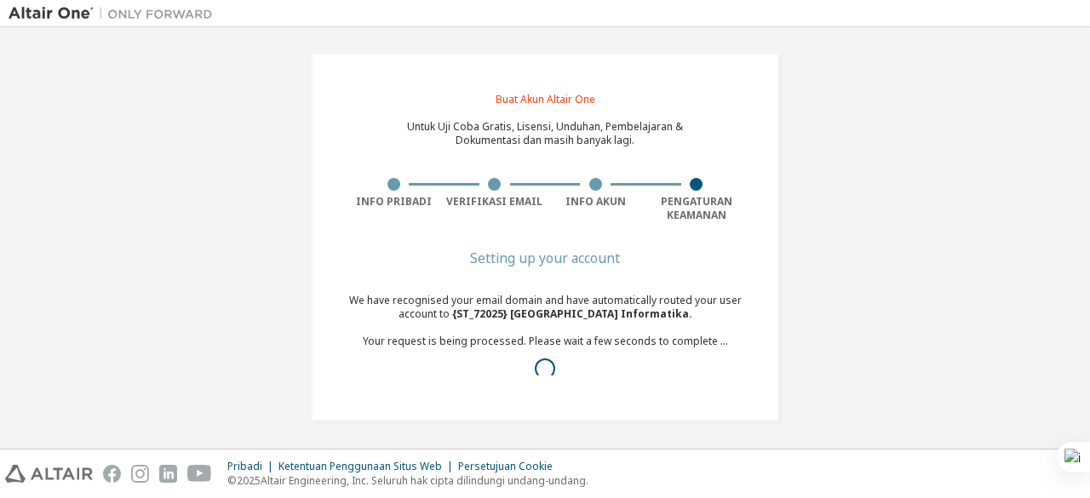
scroll to position [5, 0]
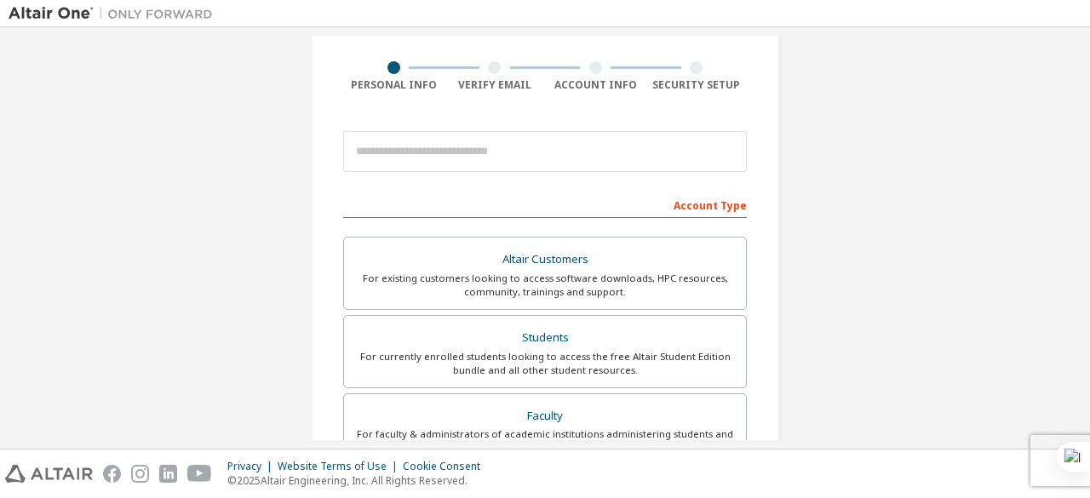
scroll to position [114, 0]
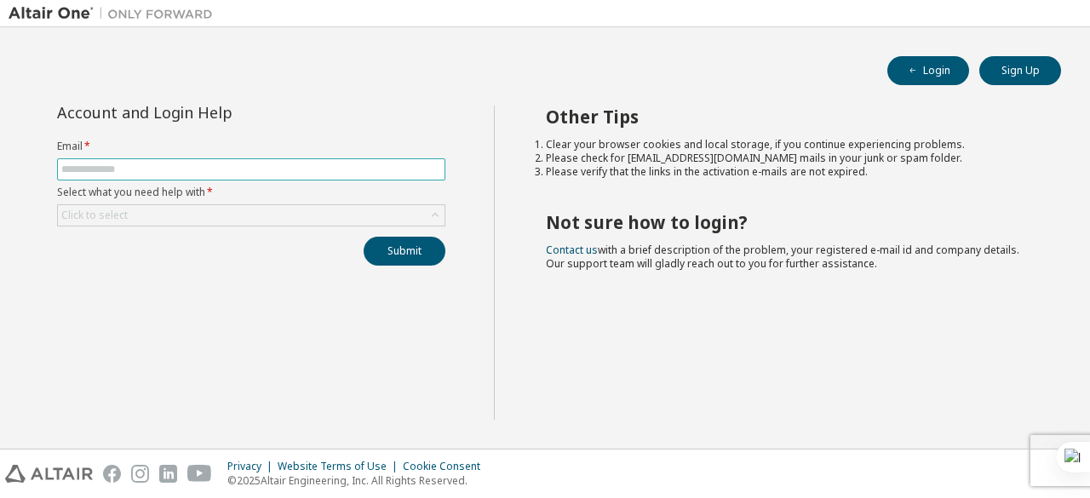
click at [204, 166] on input "text" at bounding box center [251, 170] width 380 height 14
paste input "**********"
type input "**********"
click at [169, 215] on div "Click to select" at bounding box center [251, 215] width 386 height 20
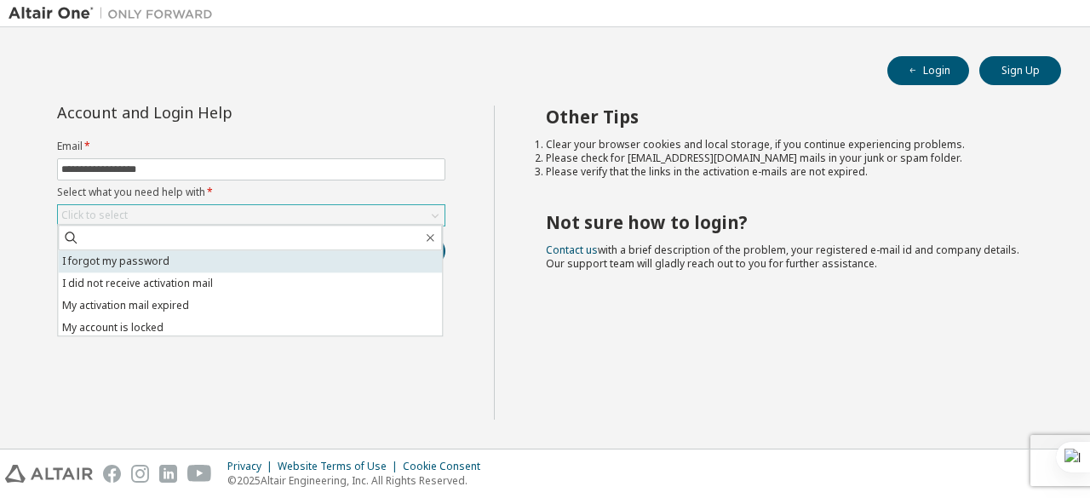
click at [180, 261] on li "I forgot my password" at bounding box center [250, 261] width 384 height 22
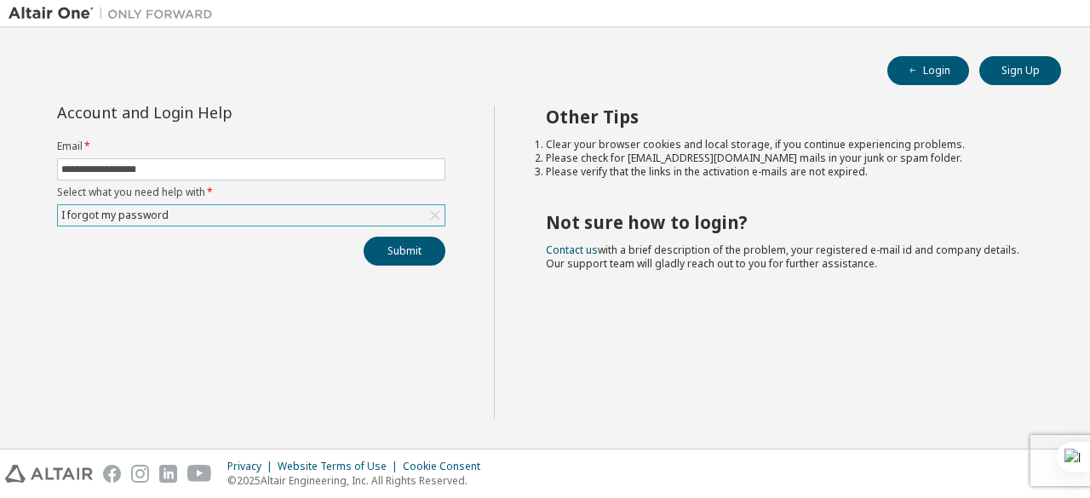
click at [387, 215] on div "I forgot my password" at bounding box center [251, 215] width 386 height 20
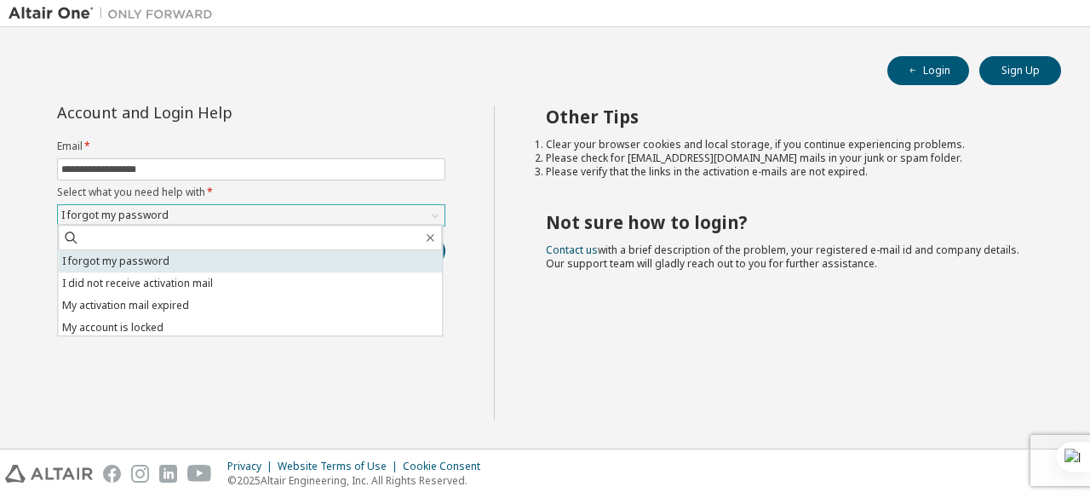
click at [249, 266] on li "I forgot my password" at bounding box center [250, 261] width 384 height 22
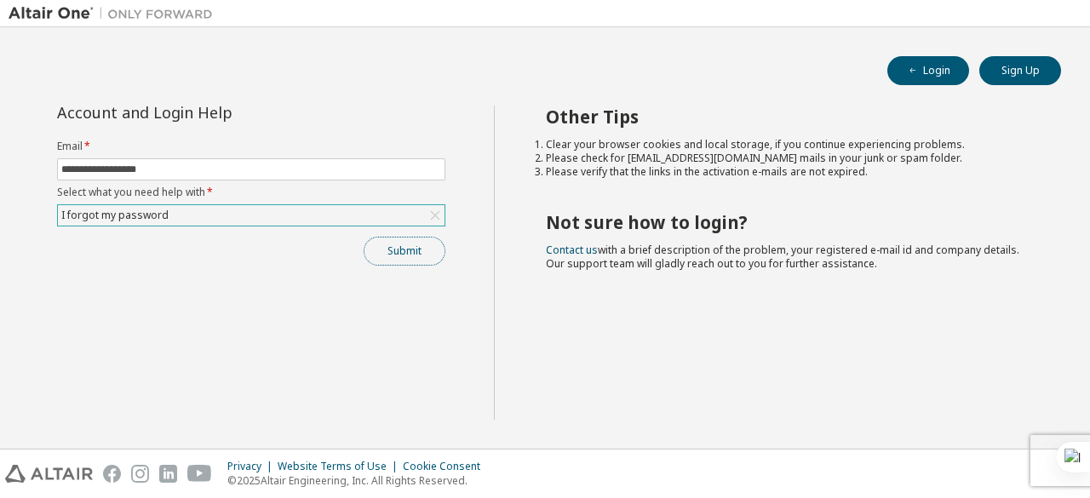
click at [404, 251] on button "Submit" at bounding box center [404, 251] width 82 height 29
click at [404, 251] on div "Submit" at bounding box center [251, 251] width 388 height 29
click at [404, 251] on button "Submit" at bounding box center [404, 251] width 82 height 29
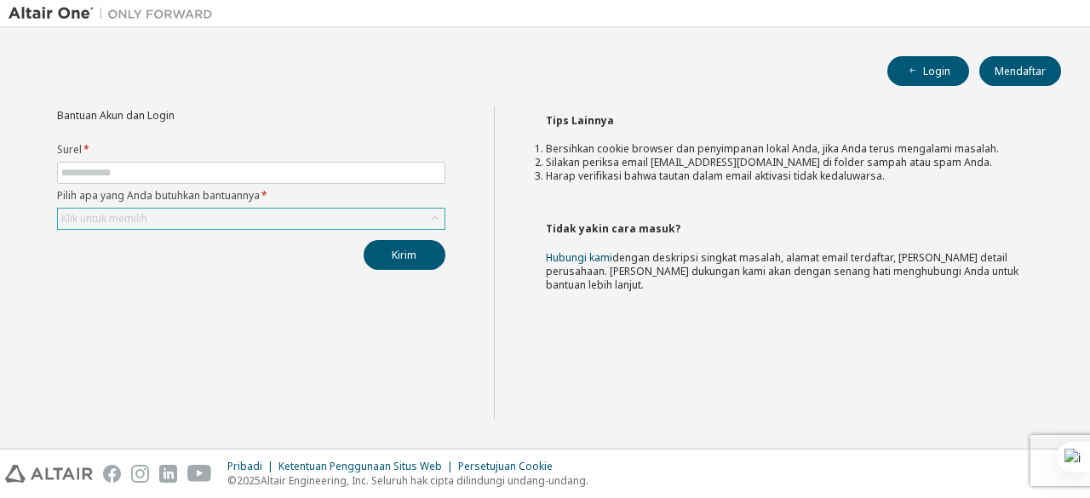
click at [410, 215] on div "Klik untuk memilih" at bounding box center [251, 219] width 386 height 20
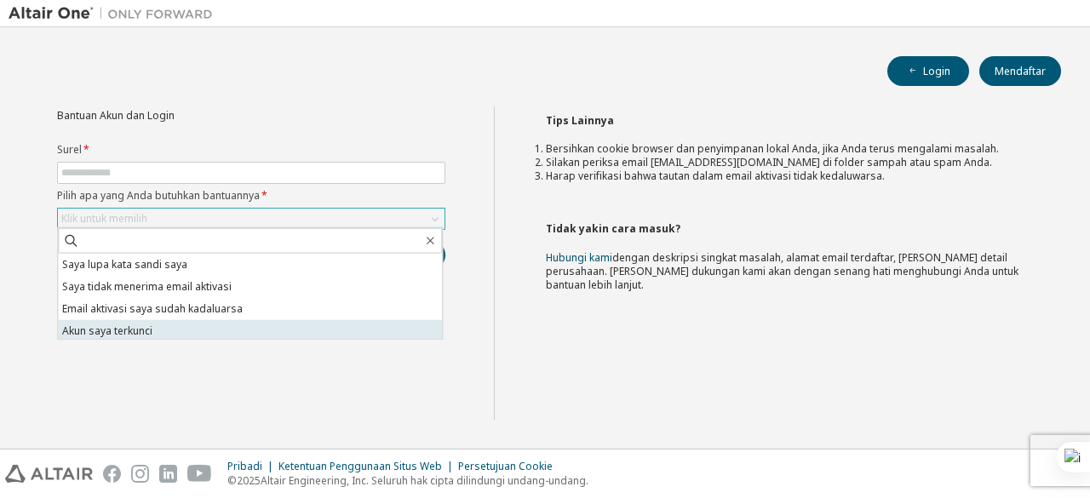
click at [366, 329] on li "Akun saya terkunci" at bounding box center [250, 331] width 384 height 22
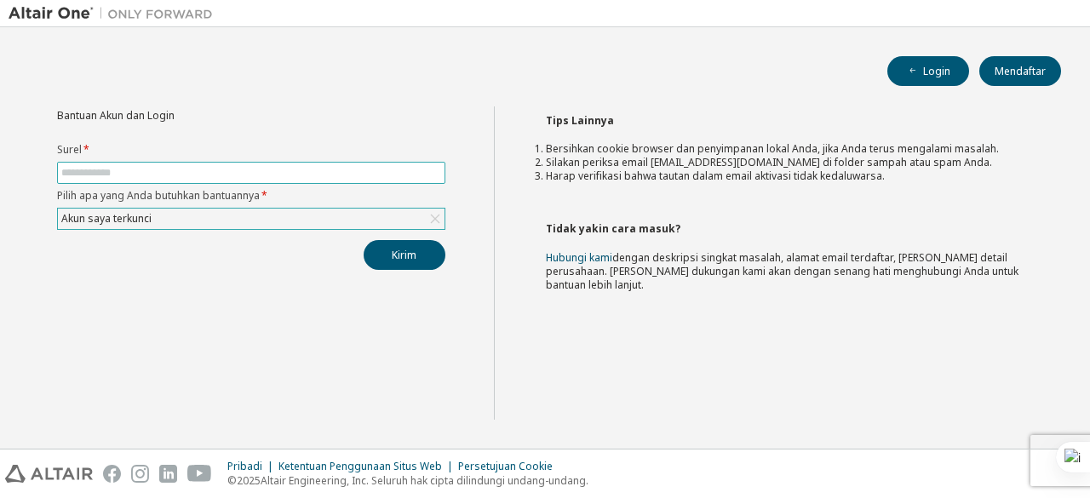
click at [347, 166] on input "text" at bounding box center [251, 173] width 380 height 14
type input "**********"
click at [396, 255] on font "Kirim" at bounding box center [404, 255] width 25 height 14
